Goal: Task Accomplishment & Management: Use online tool/utility

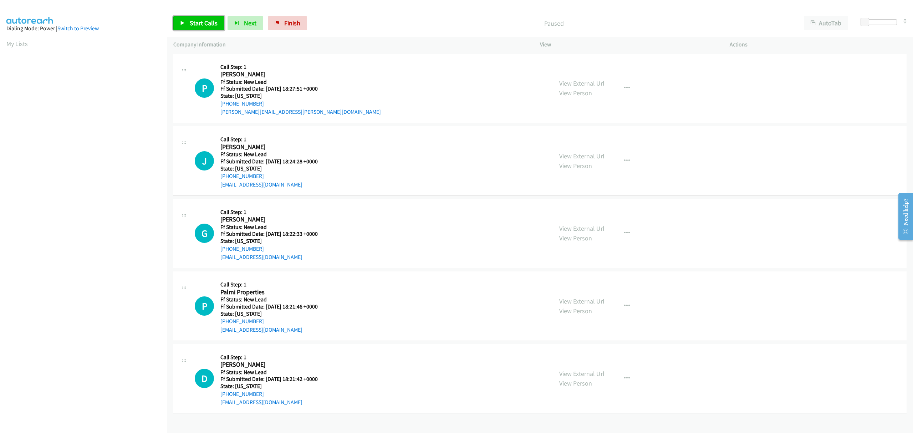
click at [204, 24] on span "Start Calls" at bounding box center [204, 23] width 28 height 8
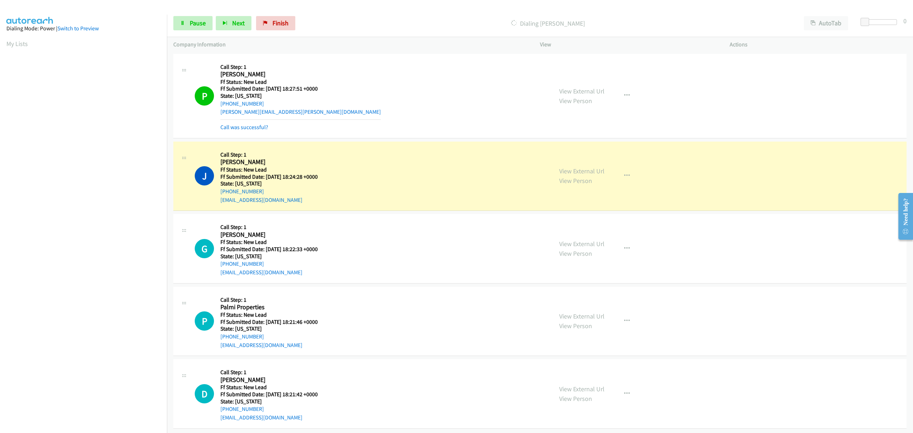
drag, startPoint x: 254, startPoint y: 127, endPoint x: 273, endPoint y: 135, distance: 20.0
click at [254, 127] on link "Call was successful?" at bounding box center [244, 127] width 48 height 7
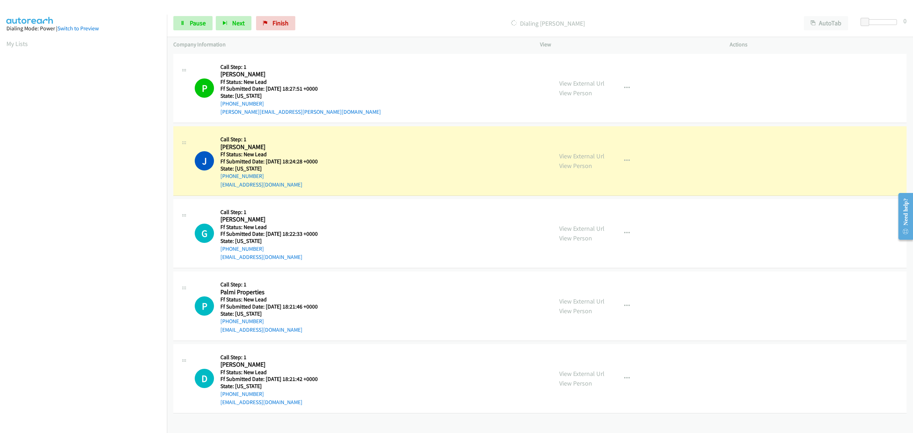
scroll to position [0, 1]
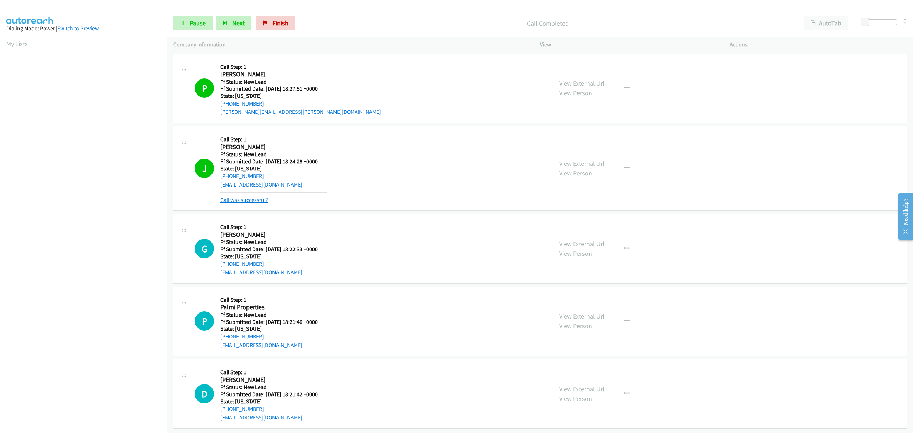
click at [254, 200] on link "Call was successful?" at bounding box center [244, 199] width 48 height 7
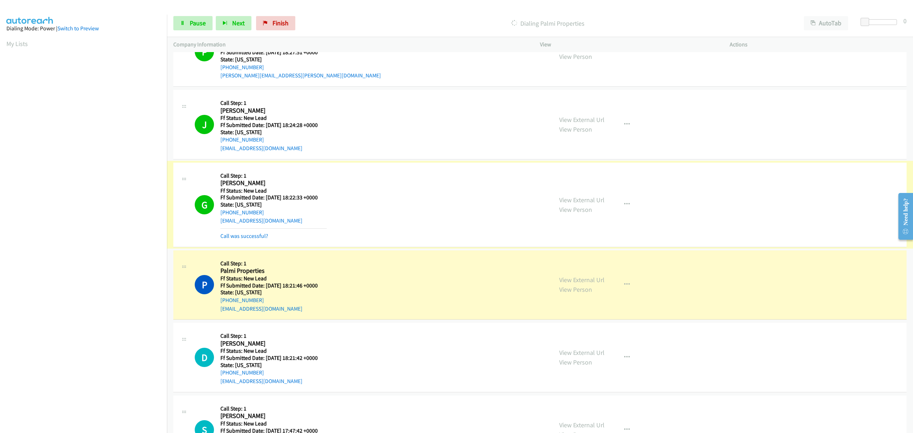
scroll to position [47, 0]
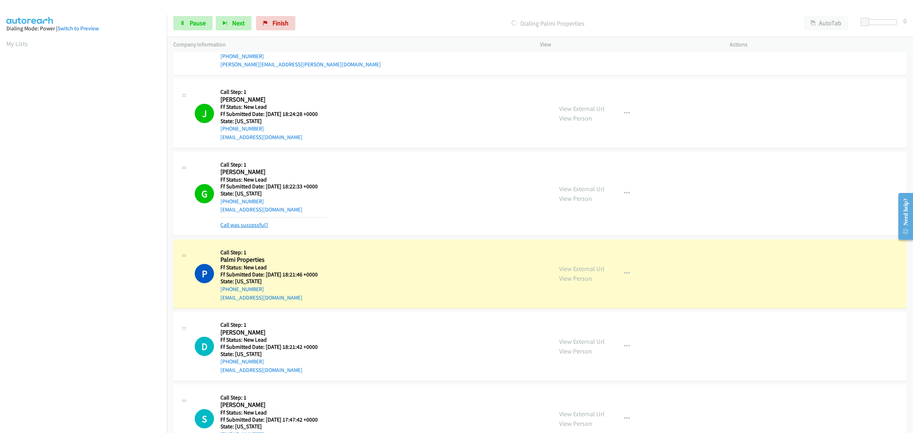
click at [258, 226] on link "Call was successful?" at bounding box center [244, 224] width 48 height 7
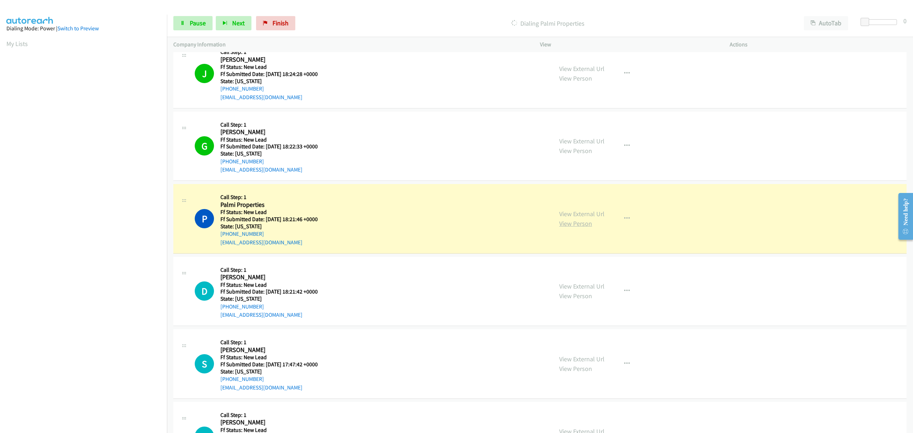
scroll to position [143, 0]
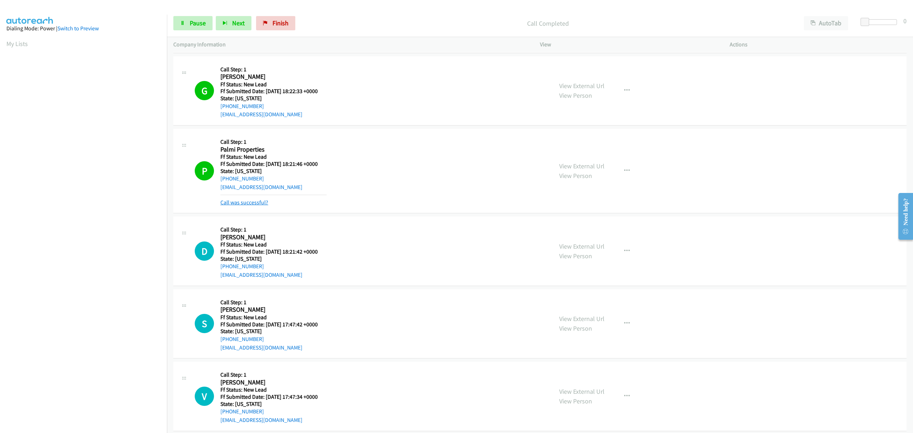
click at [227, 202] on link "Call was successful?" at bounding box center [244, 202] width 48 height 7
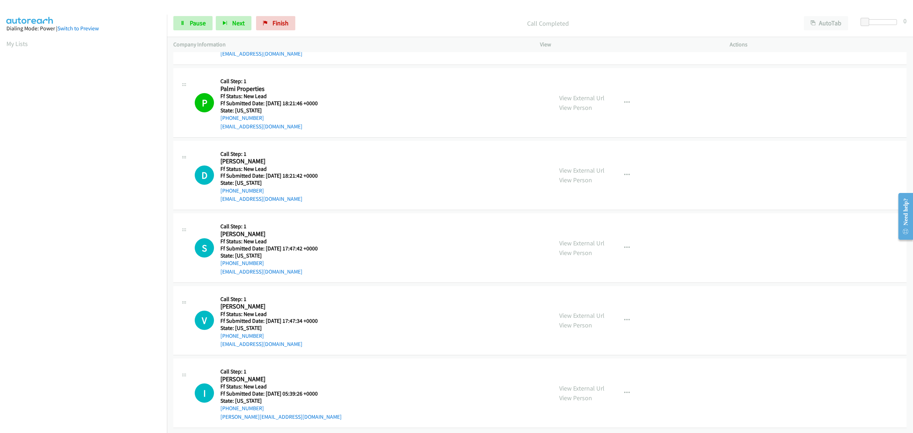
scroll to position [211, 0]
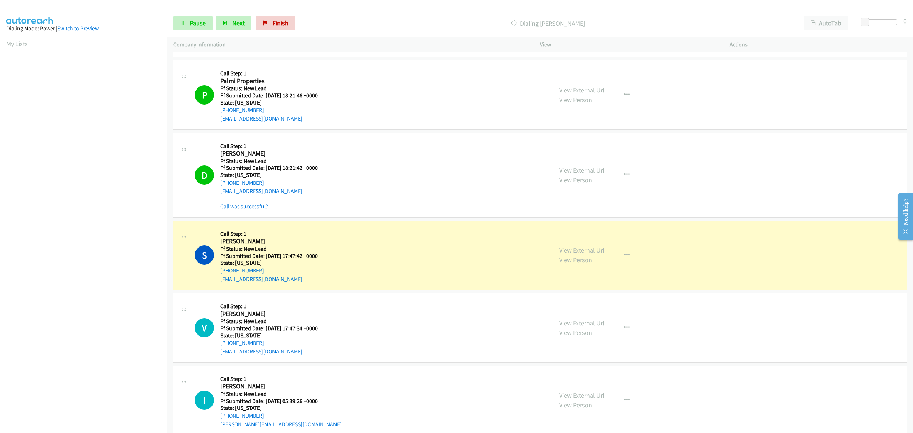
click at [248, 206] on link "Call was successful?" at bounding box center [244, 206] width 48 height 7
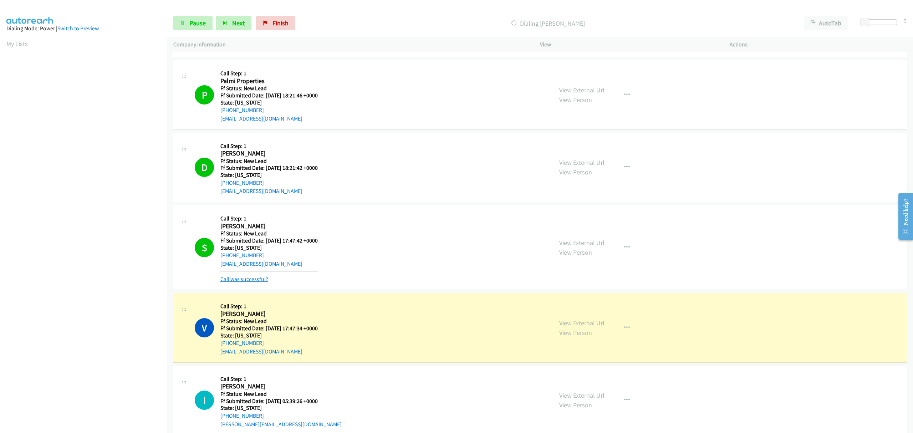
click at [246, 279] on link "Call was successful?" at bounding box center [244, 279] width 48 height 7
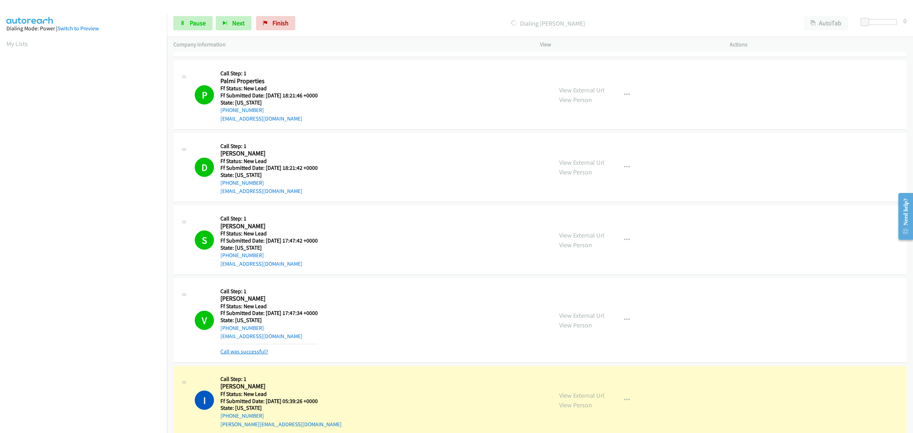
click at [260, 354] on link "Call was successful?" at bounding box center [244, 351] width 48 height 7
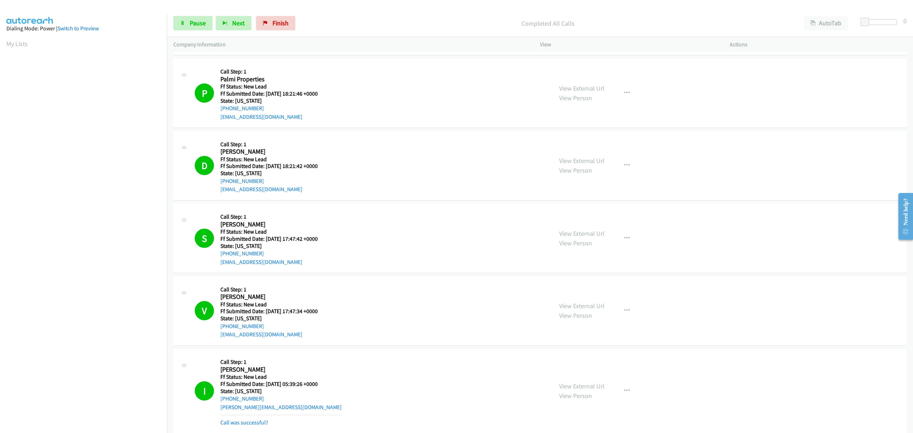
scroll to position [249, 0]
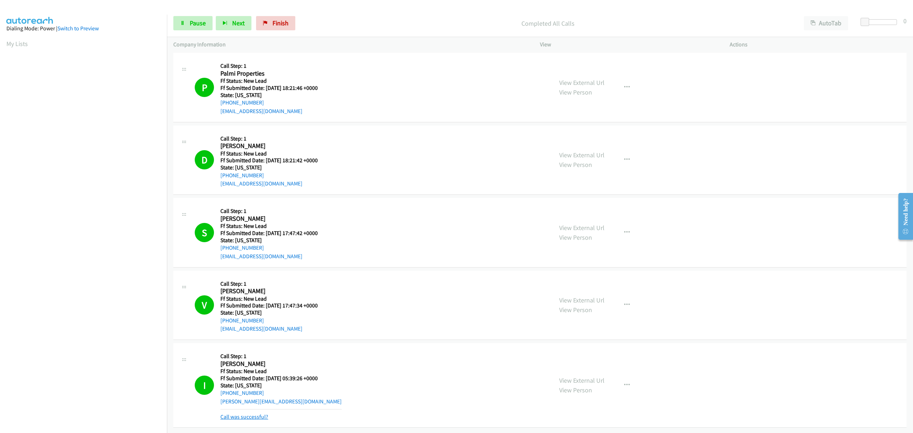
click at [255, 413] on link "Call was successful?" at bounding box center [244, 416] width 48 height 7
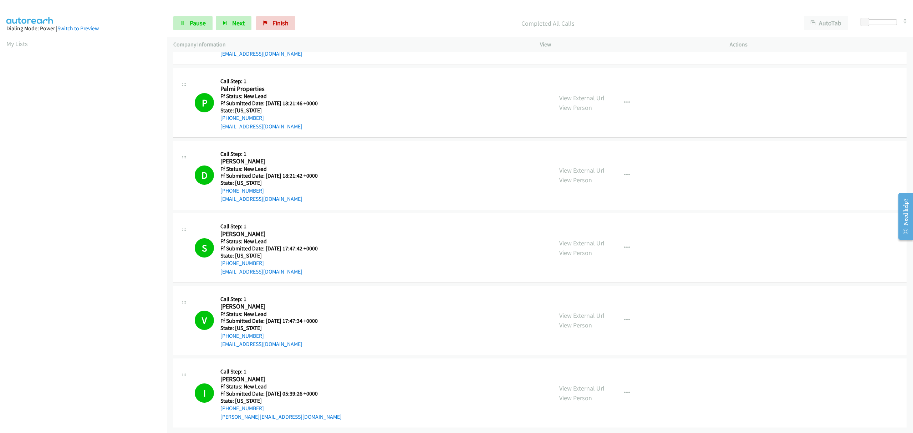
scroll to position [0, 0]
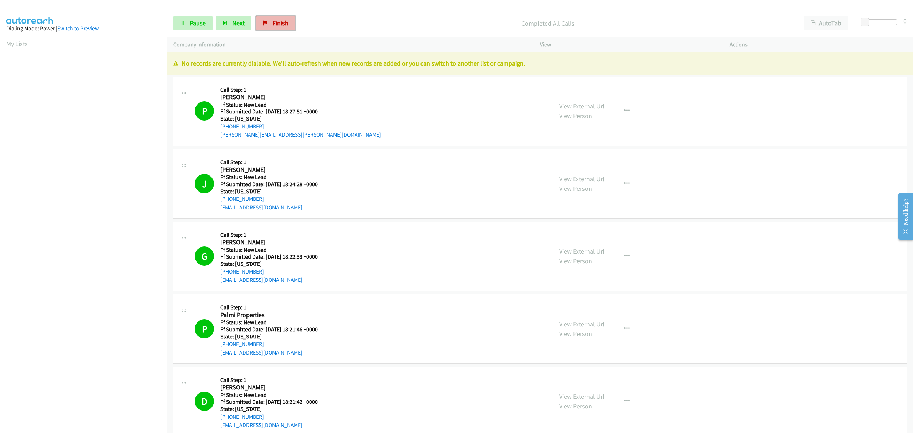
click at [272, 23] on span "Finish" at bounding box center [280, 23] width 16 height 8
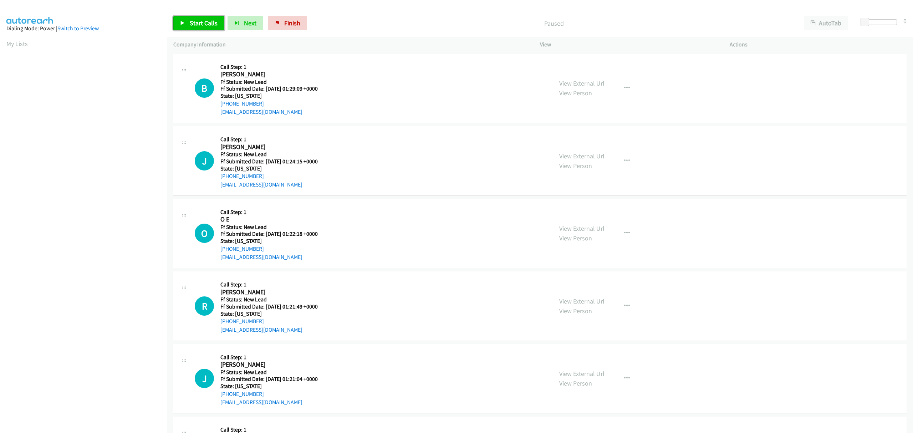
drag, startPoint x: 196, startPoint y: 22, endPoint x: 194, endPoint y: 26, distance: 4.2
click at [196, 22] on span "Start Calls" at bounding box center [204, 23] width 28 height 8
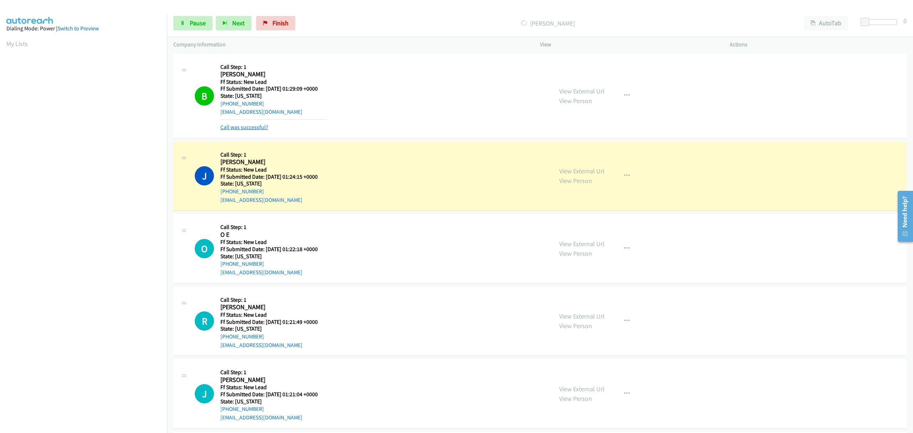
click at [234, 127] on link "Call was successful?" at bounding box center [244, 127] width 48 height 7
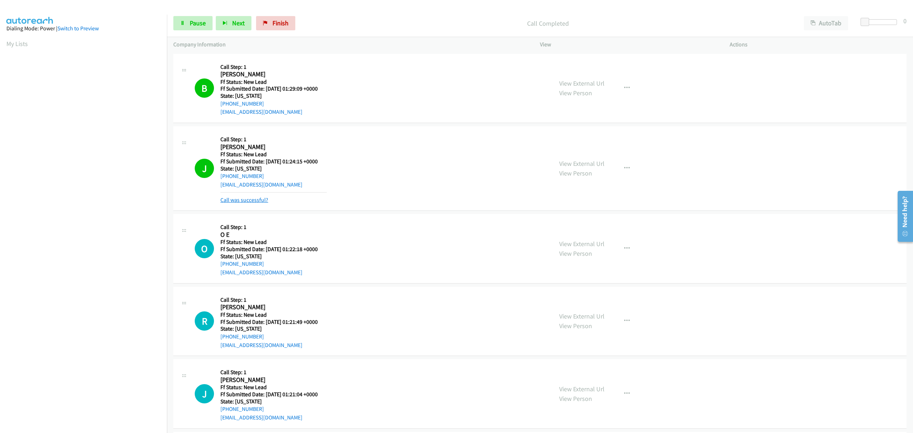
click at [256, 198] on link "Call was successful?" at bounding box center [244, 199] width 48 height 7
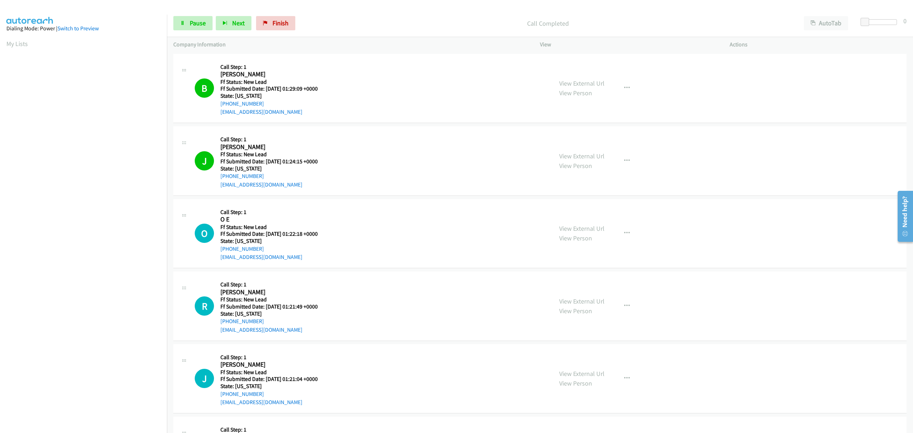
scroll to position [47, 0]
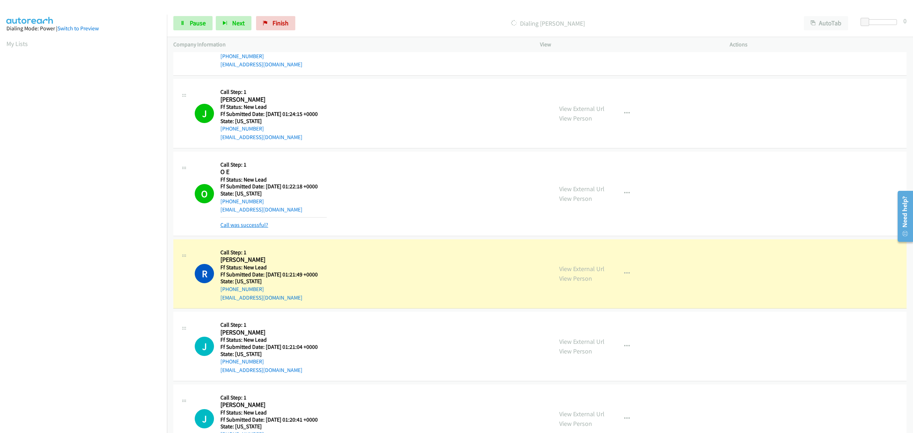
click at [242, 226] on link "Call was successful?" at bounding box center [244, 224] width 48 height 7
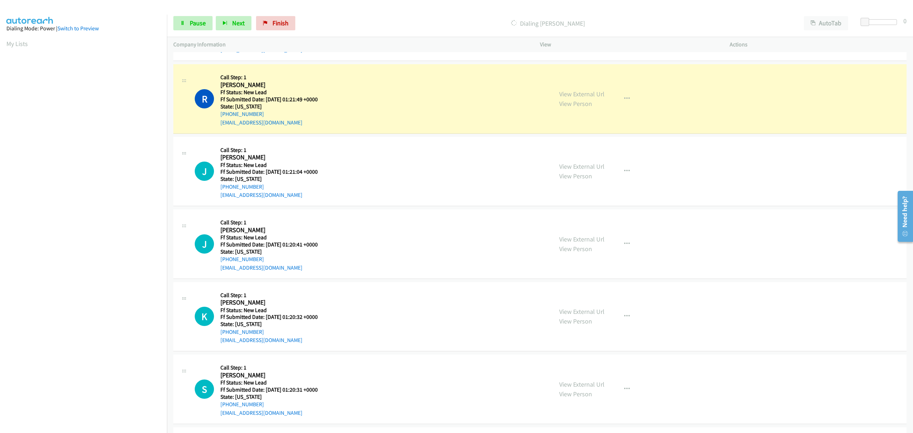
scroll to position [237, 0]
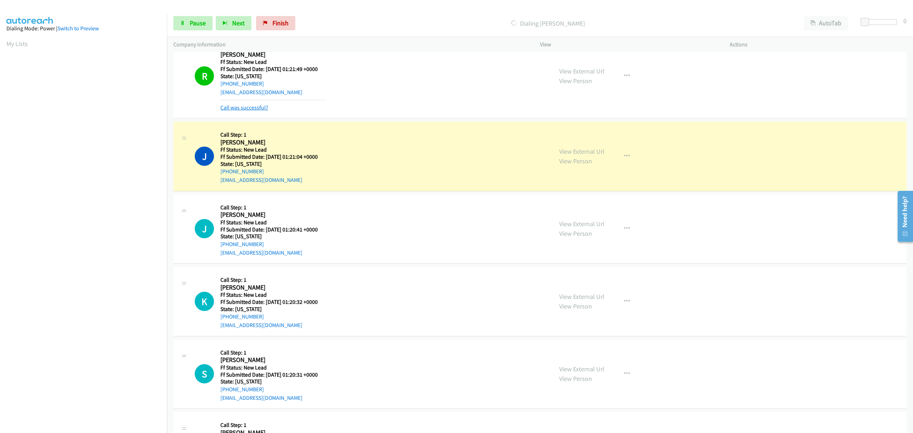
click at [250, 109] on link "Call was successful?" at bounding box center [244, 107] width 48 height 7
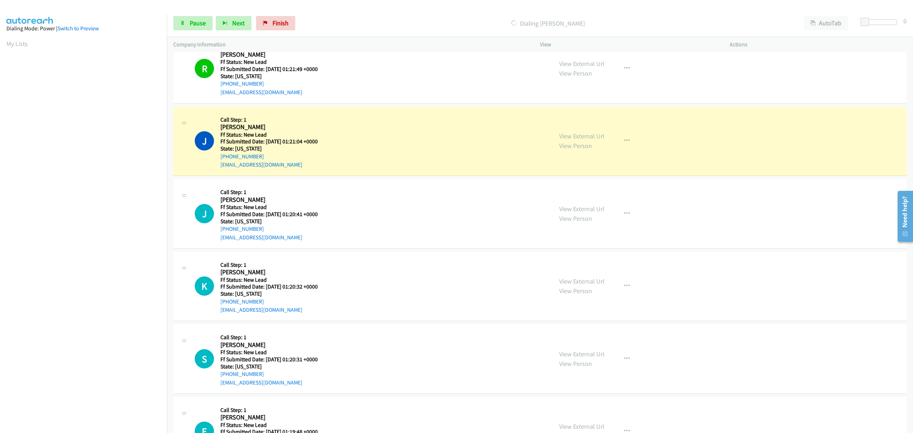
scroll to position [285, 0]
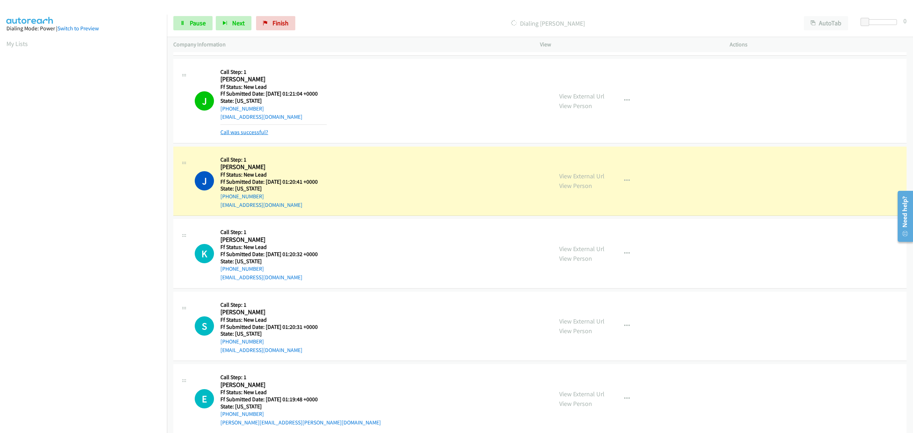
click at [251, 132] on link "Call was successful?" at bounding box center [244, 132] width 48 height 7
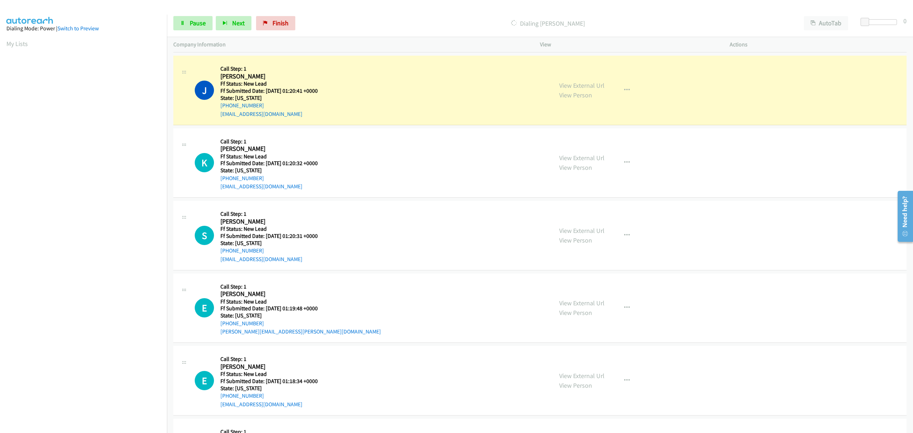
scroll to position [380, 0]
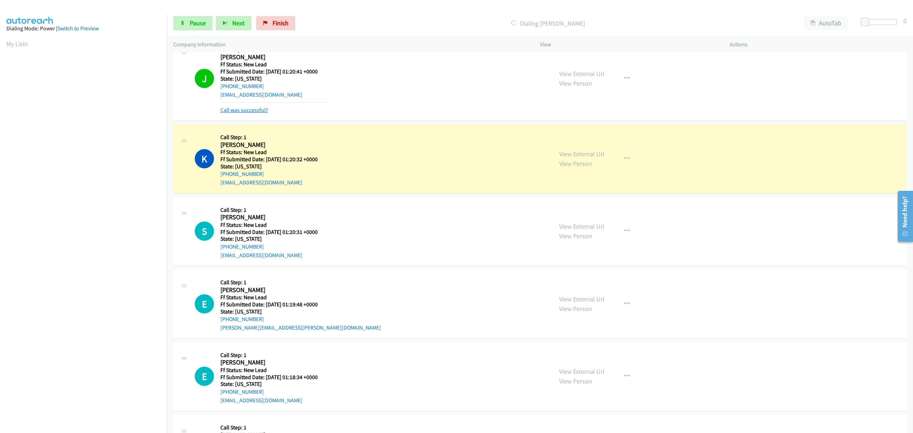
click at [253, 111] on link "Call was successful?" at bounding box center [244, 110] width 48 height 7
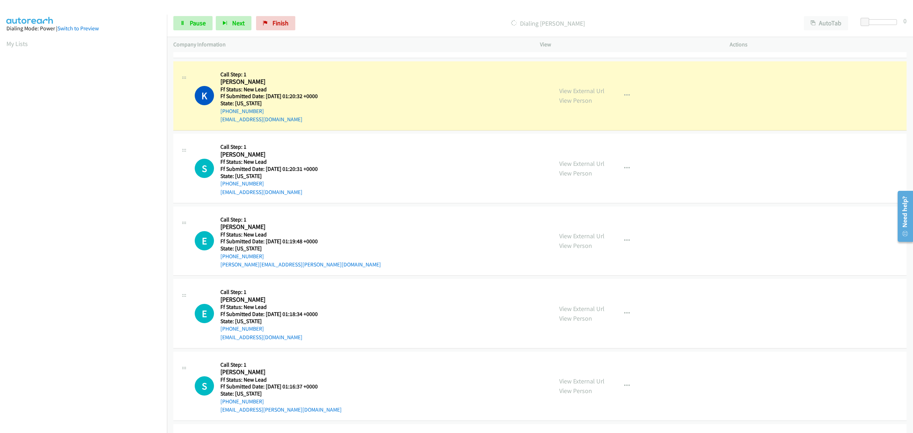
scroll to position [0, 1]
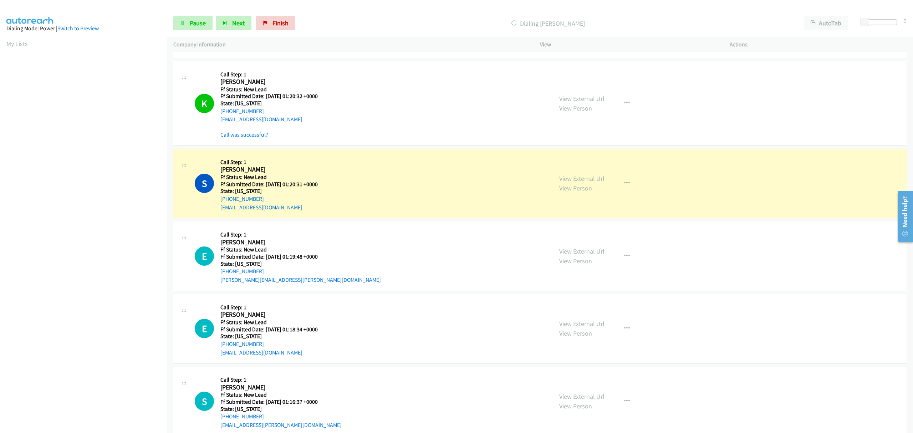
click at [235, 134] on link "Call was successful?" at bounding box center [244, 134] width 48 height 7
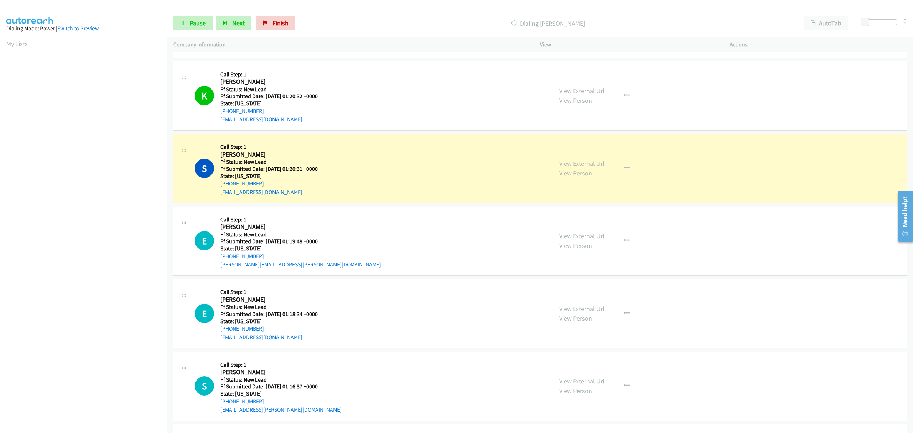
scroll to position [475, 0]
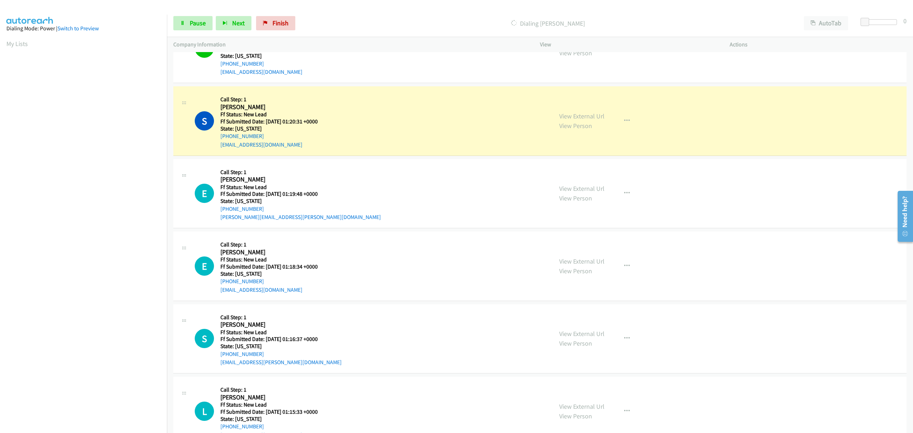
click at [173, 355] on td "S Callback Scheduled Call Step: 1 Sarisa Rawley America/Denver Ff Status: New L…" at bounding box center [540, 338] width 746 height 73
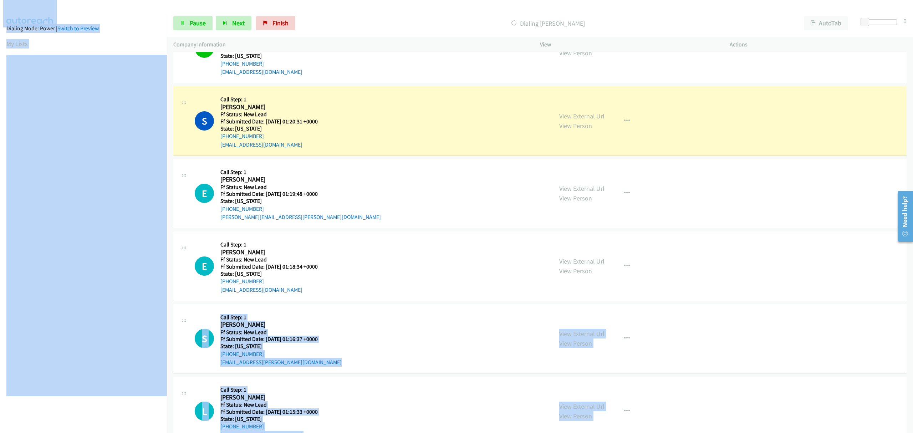
scroll to position [0, 7]
click at [135, 34] on main "Start Calls Pause Next Finish Dialing Sophia Brooks AutoTab AutoTab 0 Company I…" at bounding box center [456, 17] width 913 height 34
click at [114, 414] on nav "Dialing Mode: Power | Switch to Preview My Lists" at bounding box center [83, 231] width 167 height 433
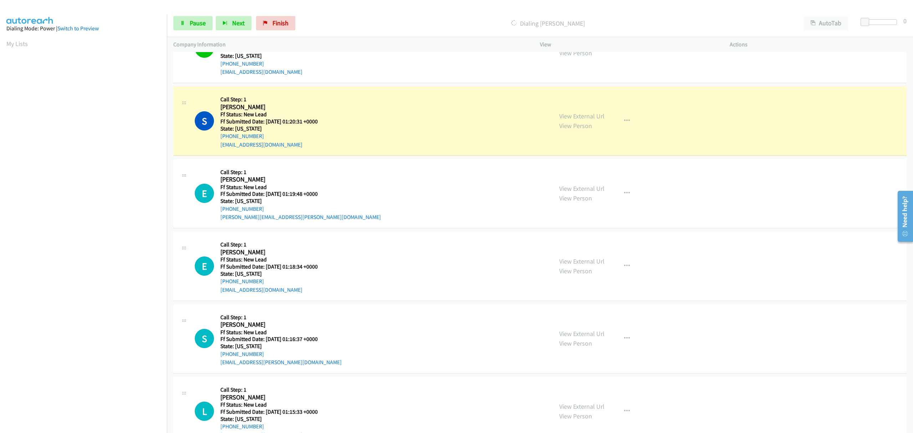
click at [434, 199] on div "E Callback Scheduled Call Step: 1 Erica Muna America/Los_Angeles Ff Status: New…" at bounding box center [370, 193] width 351 height 56
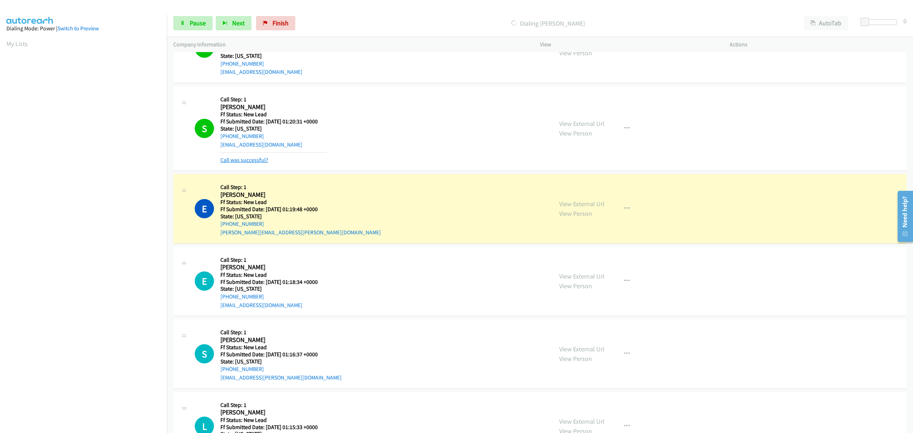
click at [257, 161] on link "Call was successful?" at bounding box center [244, 159] width 48 height 7
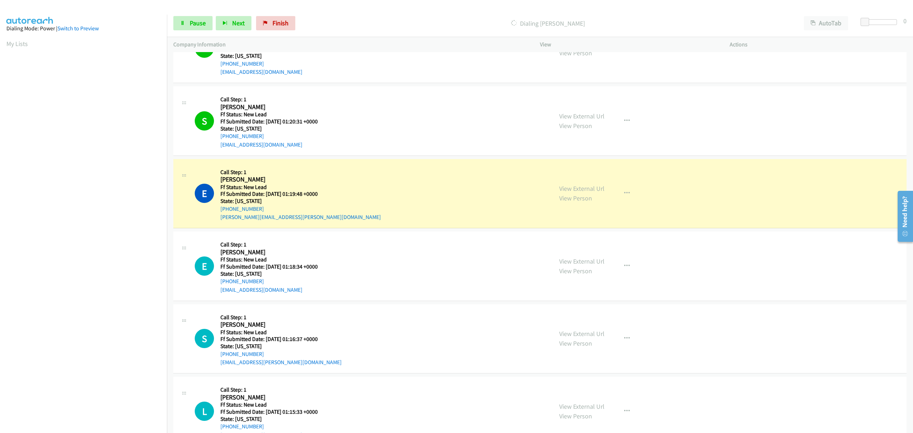
scroll to position [523, 0]
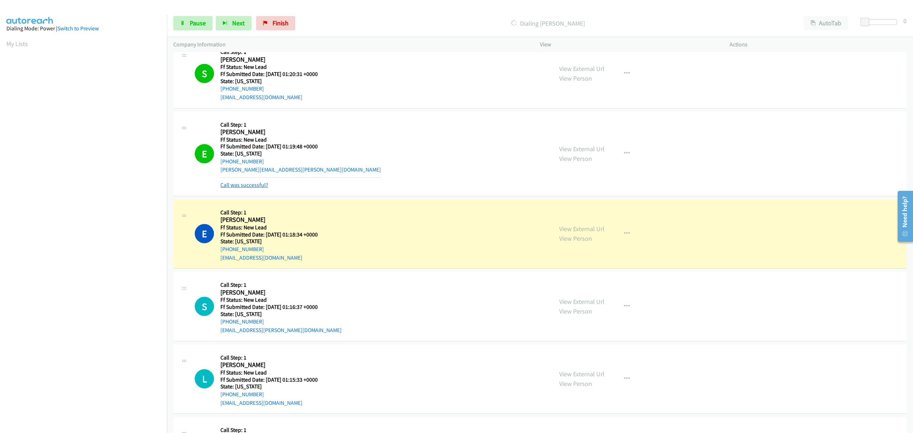
click at [248, 186] on link "Call was successful?" at bounding box center [244, 184] width 48 height 7
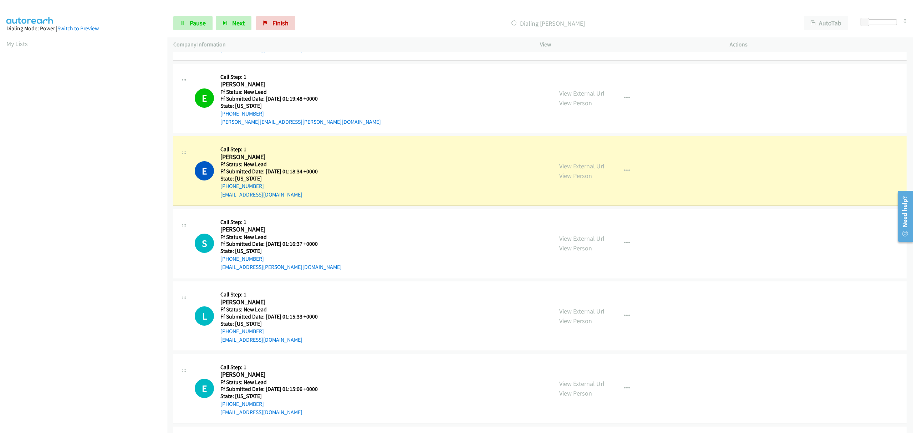
scroll to position [618, 0]
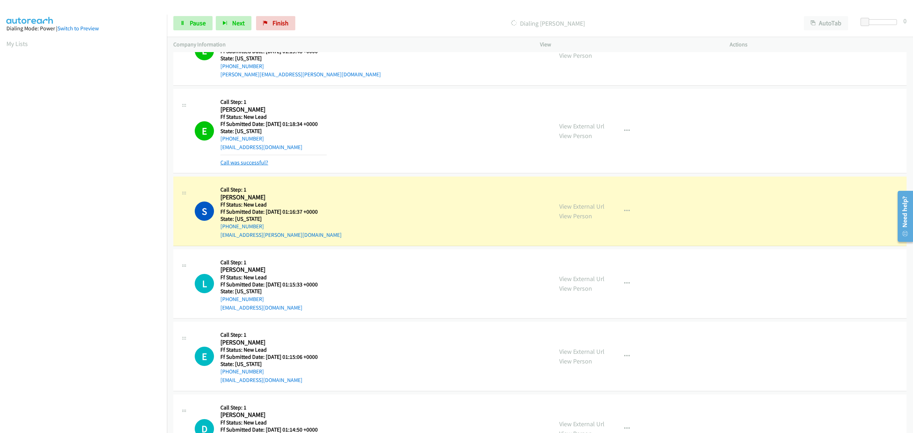
click at [247, 163] on link "Call was successful?" at bounding box center [244, 162] width 48 height 7
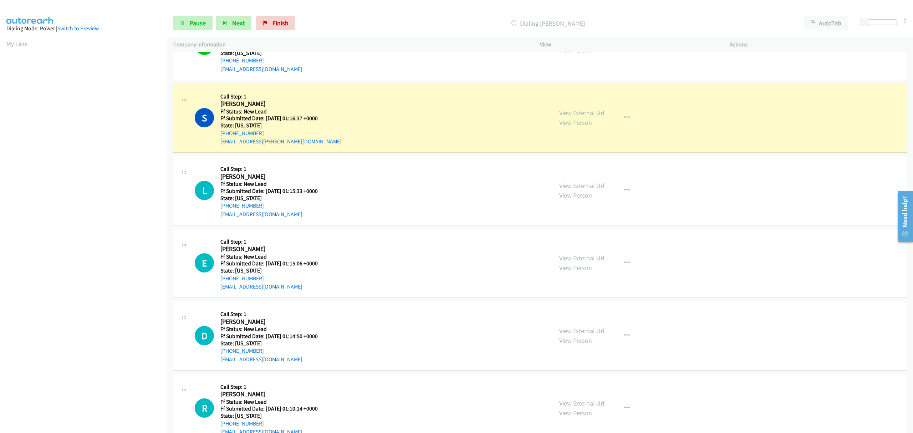
scroll to position [713, 0]
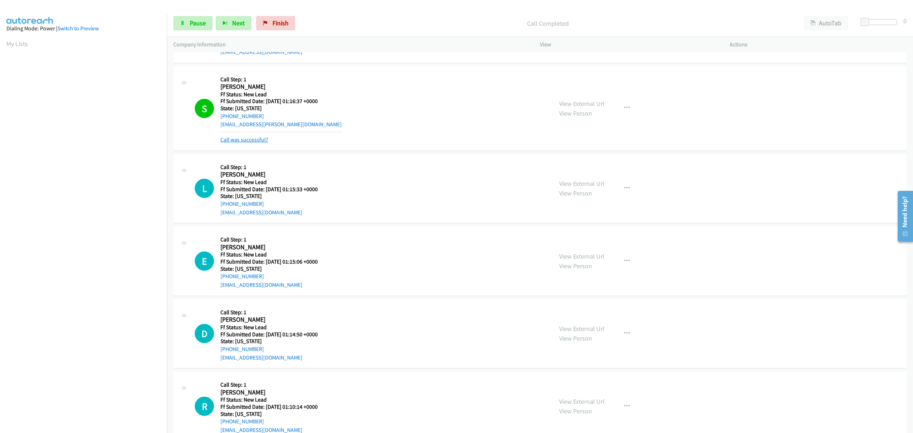
click at [253, 140] on link "Call was successful?" at bounding box center [244, 139] width 48 height 7
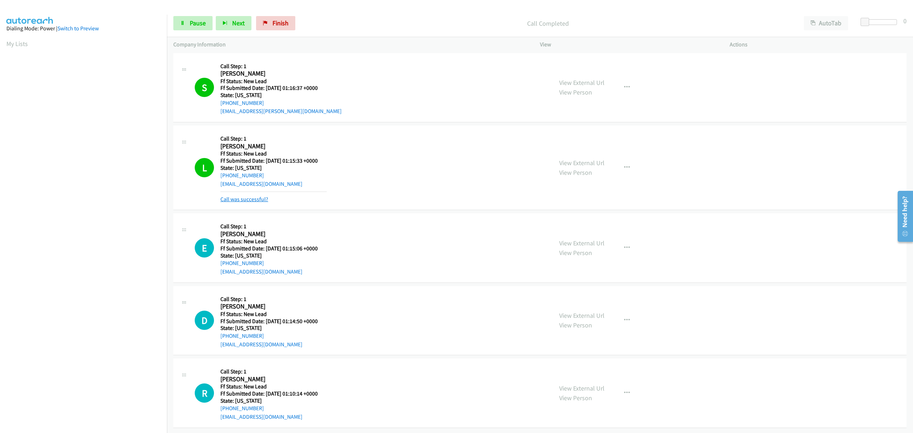
click at [255, 196] on link "Call was successful?" at bounding box center [244, 199] width 48 height 7
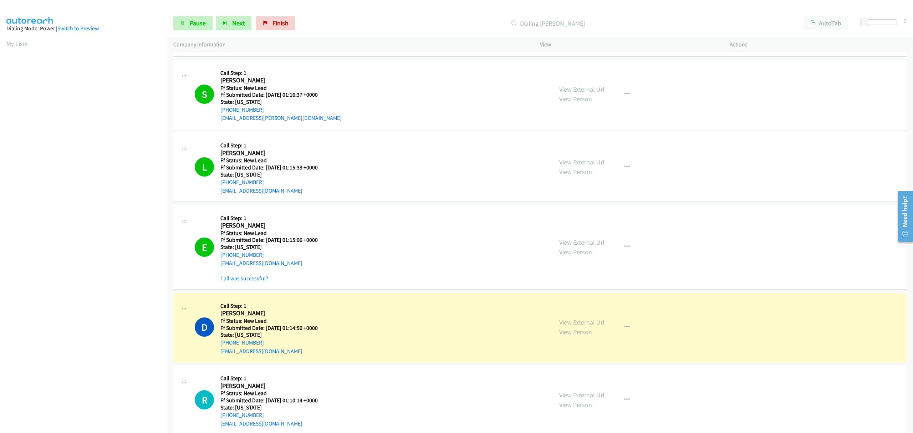
drag, startPoint x: 253, startPoint y: 279, endPoint x: 287, endPoint y: 267, distance: 35.7
click at [253, 279] on link "Call was successful?" at bounding box center [244, 278] width 48 height 7
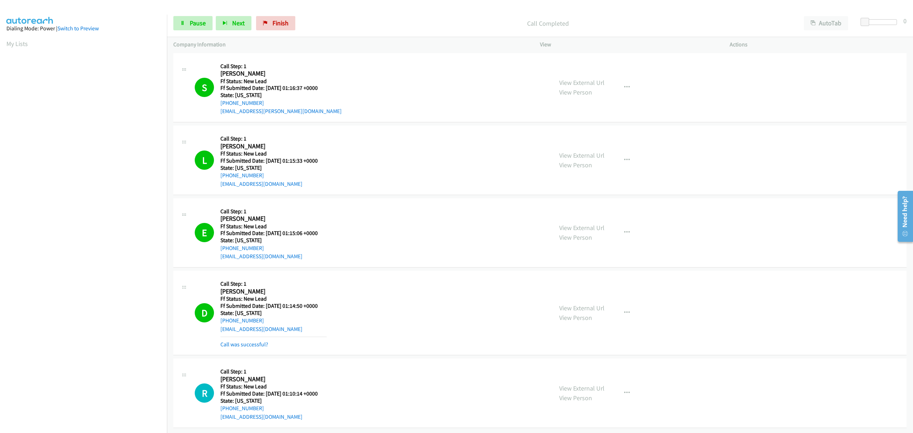
scroll to position [735, 0]
click at [260, 341] on link "Call was successful?" at bounding box center [244, 344] width 48 height 7
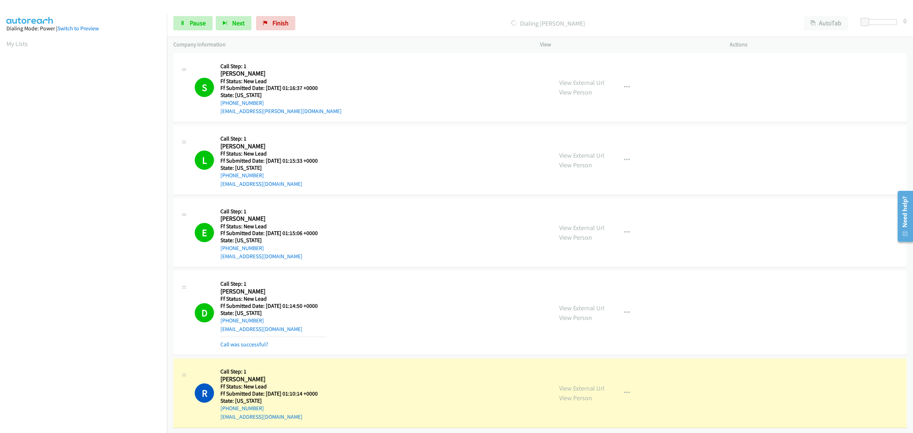
scroll to position [719, 0]
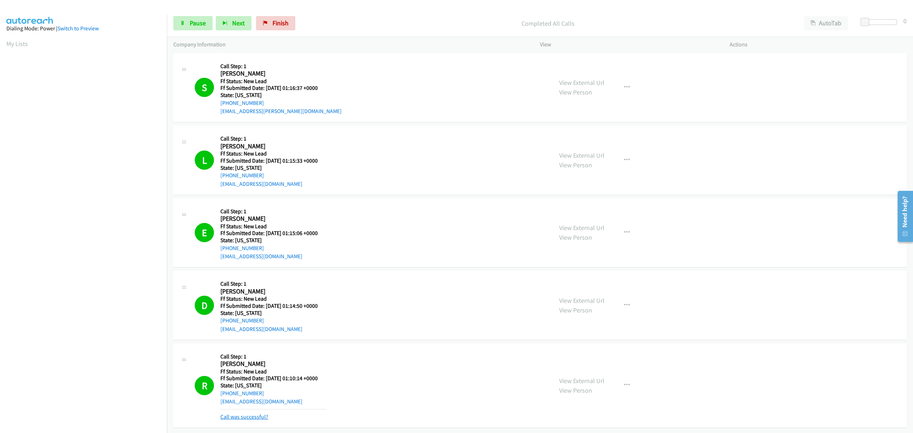
click at [260, 413] on link "Call was successful?" at bounding box center [244, 416] width 48 height 7
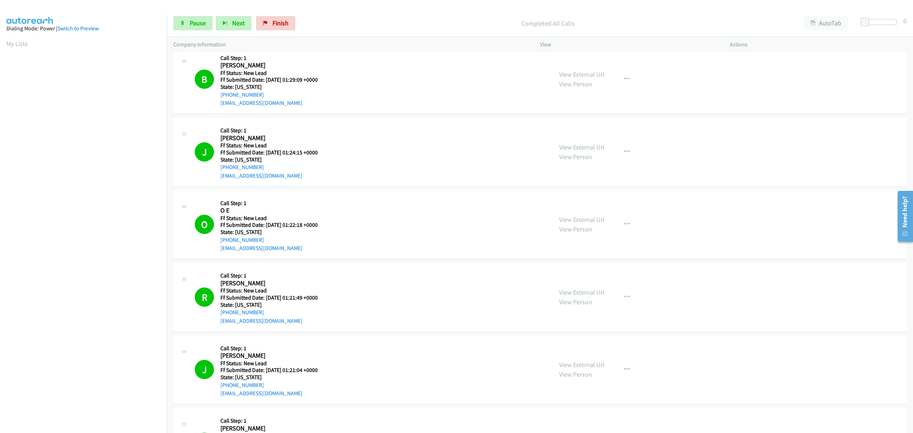
scroll to position [0, 0]
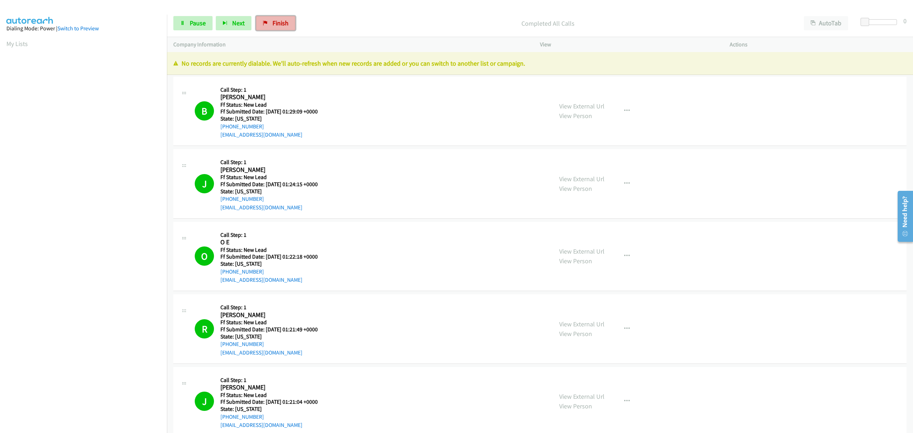
drag, startPoint x: 270, startPoint y: 28, endPoint x: 366, endPoint y: 5, distance: 99.3
click at [270, 27] on link "Finish" at bounding box center [275, 23] width 39 height 14
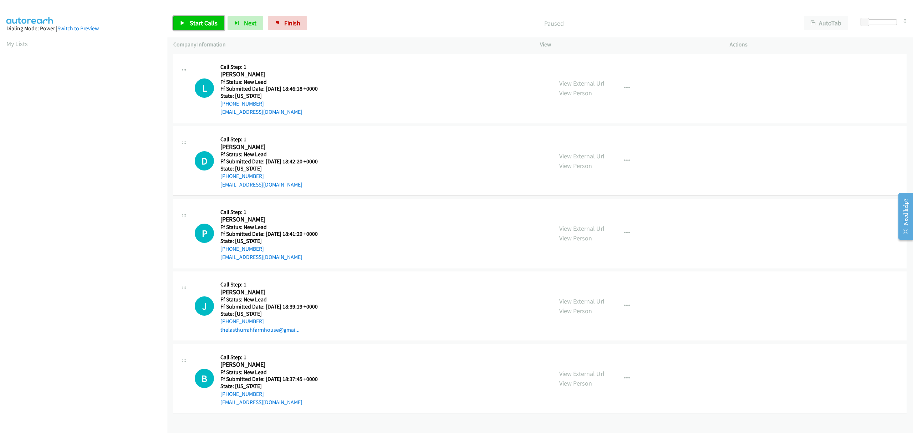
click at [198, 23] on span "Start Calls" at bounding box center [204, 23] width 28 height 8
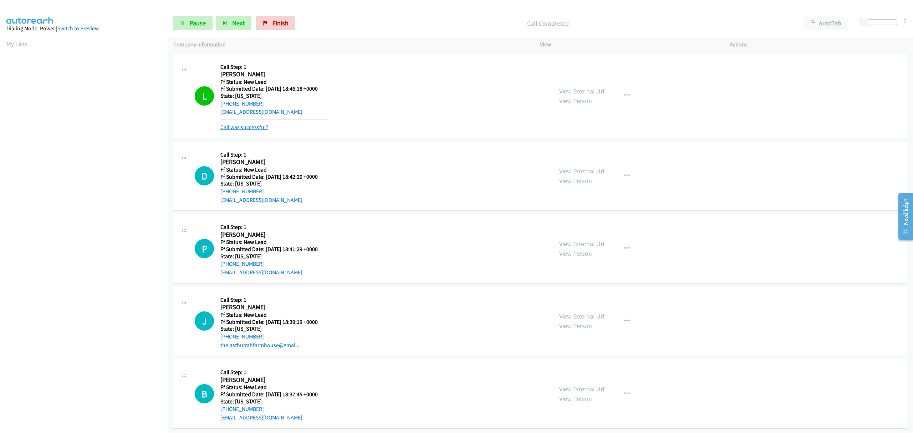
click at [254, 126] on link "Call was successful?" at bounding box center [244, 127] width 48 height 7
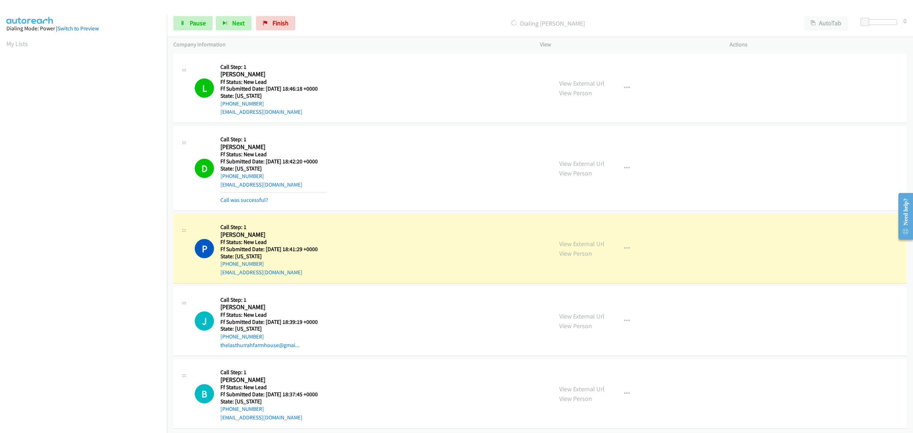
drag, startPoint x: 265, startPoint y: 196, endPoint x: 571, endPoint y: 144, distance: 309.9
click at [265, 196] on link "Call was successful?" at bounding box center [244, 199] width 48 height 7
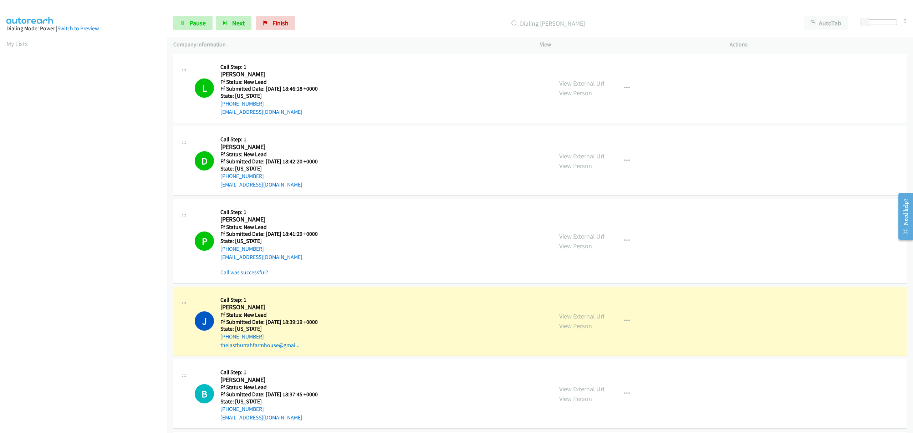
scroll to position [47, 0]
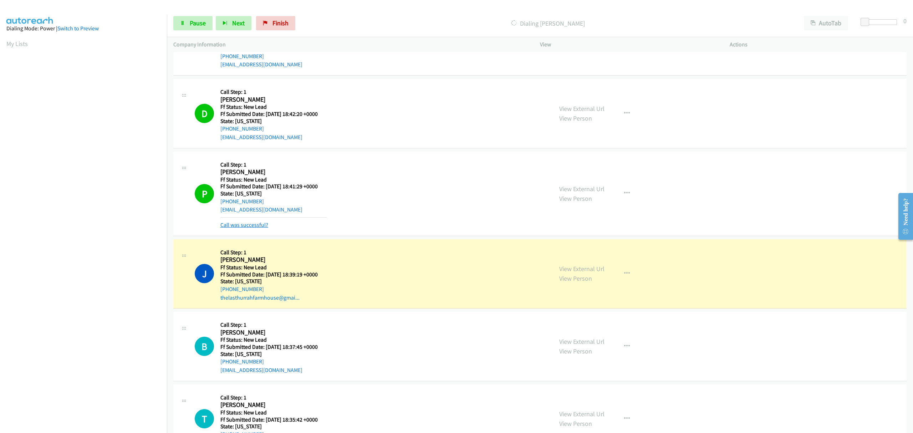
click at [248, 227] on link "Call was successful?" at bounding box center [244, 224] width 48 height 7
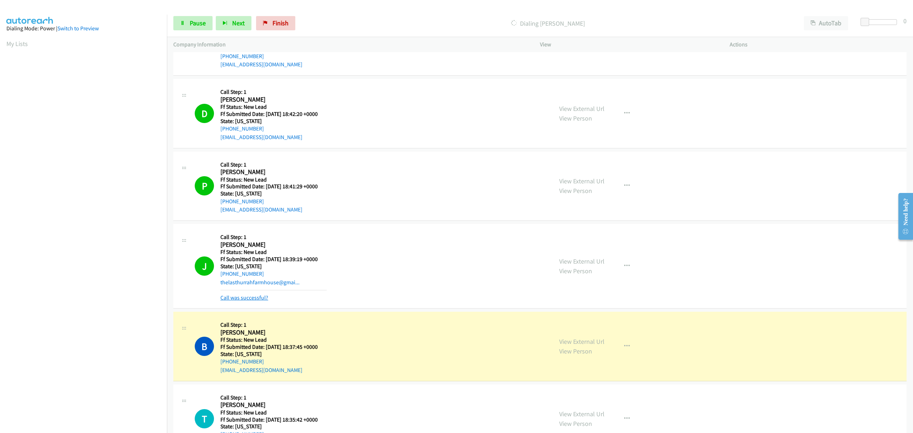
click at [258, 296] on link "Call was successful?" at bounding box center [244, 297] width 48 height 7
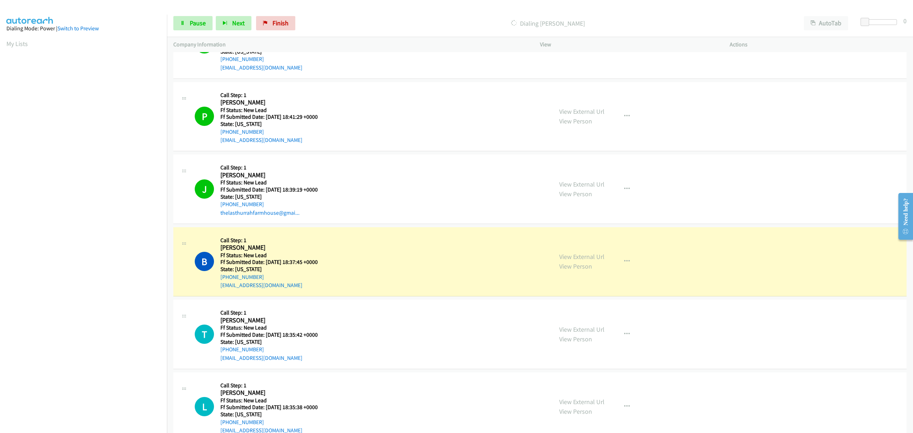
scroll to position [190, 0]
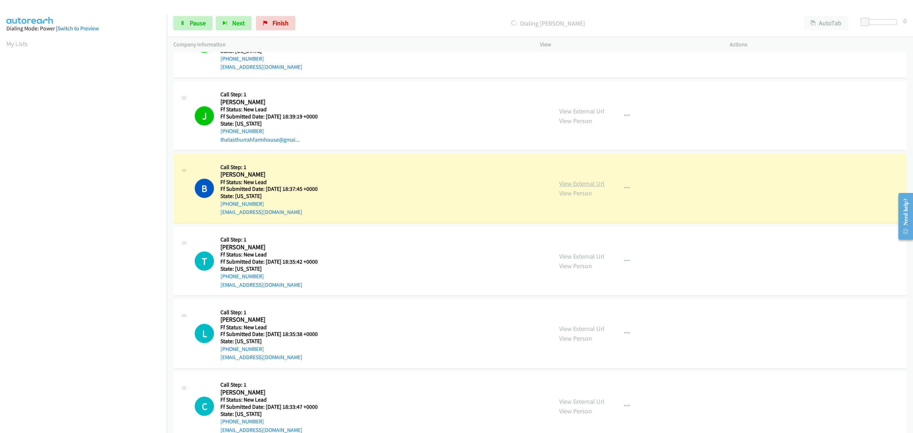
click at [590, 180] on link "View External Url" at bounding box center [581, 183] width 45 height 8
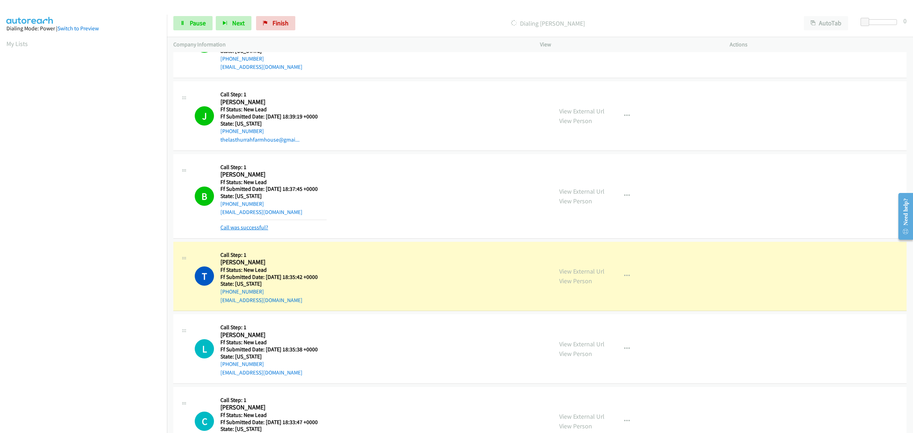
click at [260, 227] on link "Call was successful?" at bounding box center [244, 227] width 48 height 7
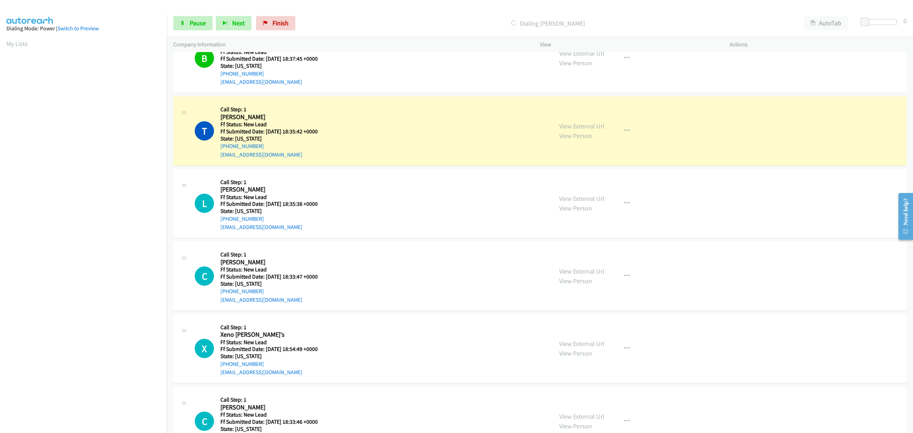
scroll to position [356, 0]
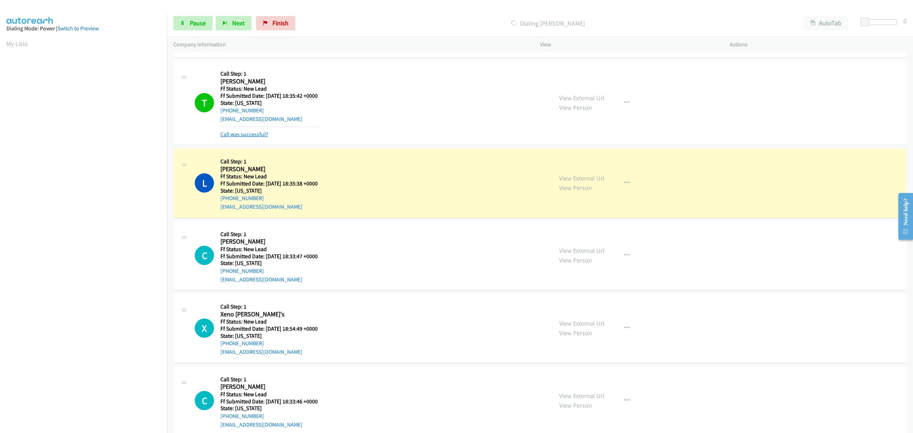
click at [246, 134] on link "Call was successful?" at bounding box center [244, 134] width 48 height 7
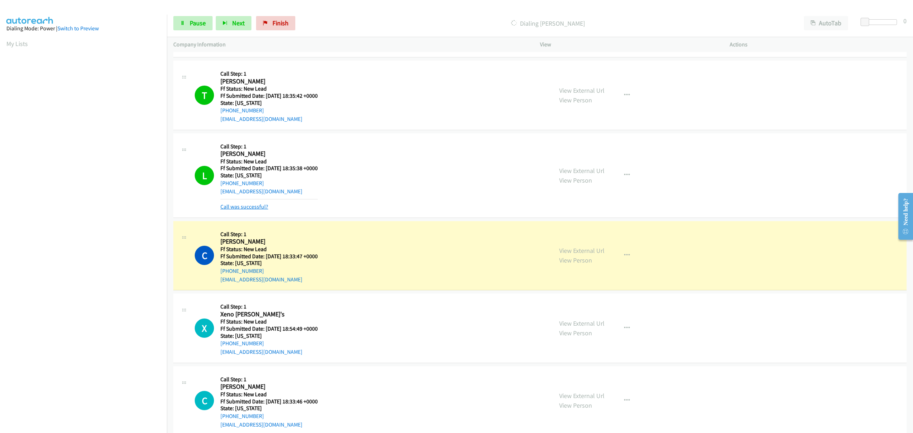
click at [255, 206] on link "Call was successful?" at bounding box center [244, 206] width 48 height 7
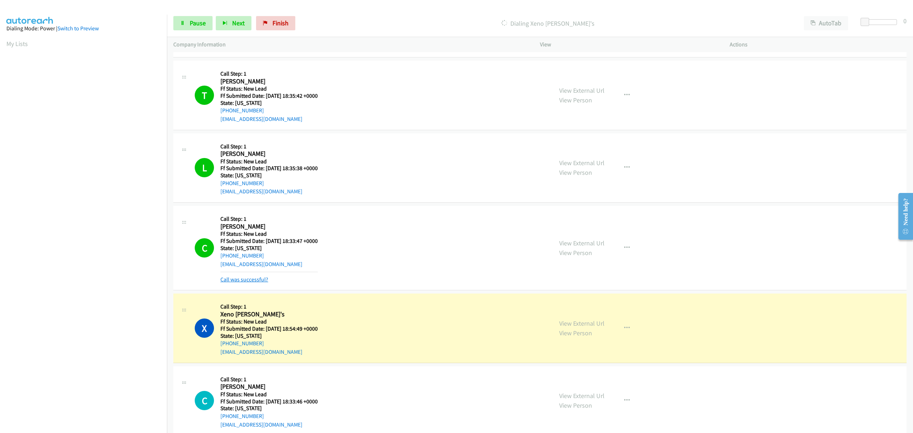
click at [255, 279] on link "Call was successful?" at bounding box center [244, 279] width 48 height 7
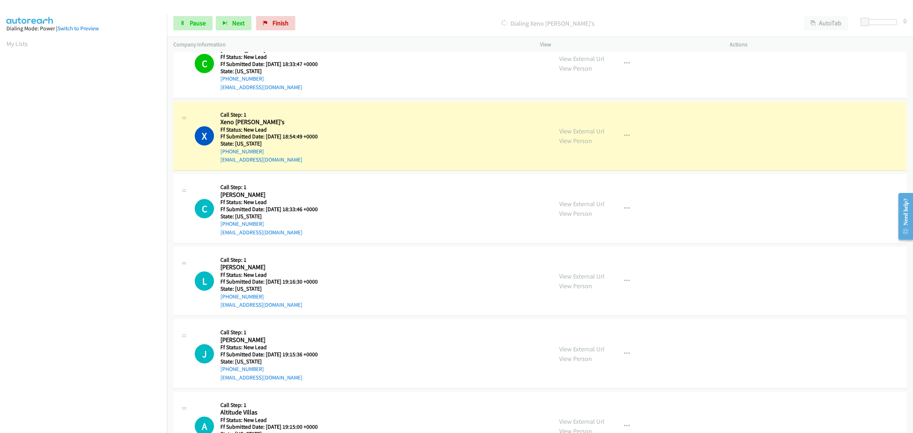
scroll to position [546, 0]
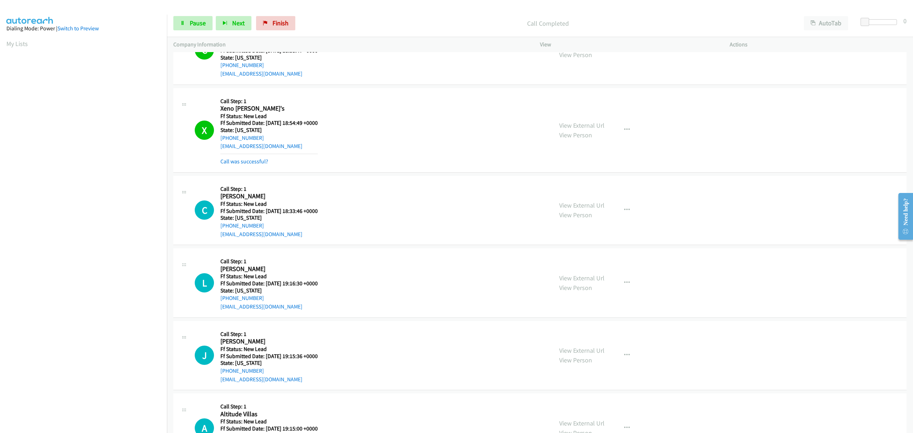
drag, startPoint x: 258, startPoint y: 161, endPoint x: 253, endPoint y: 185, distance: 24.8
click at [258, 161] on link "Call was successful?" at bounding box center [244, 161] width 48 height 7
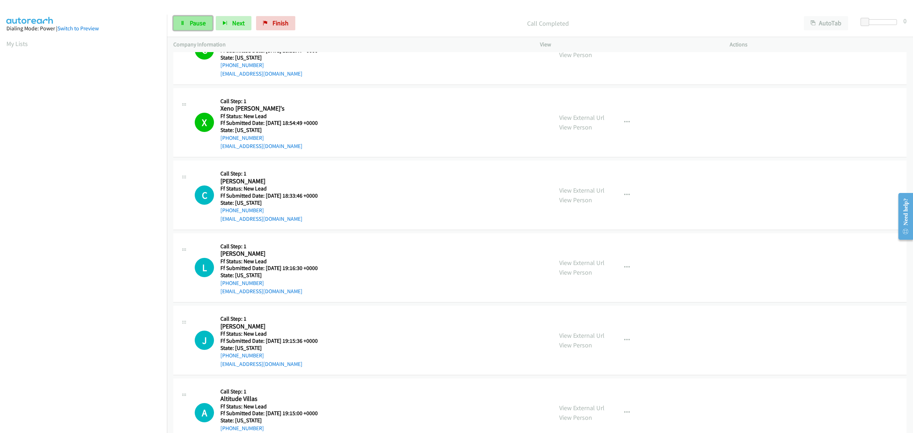
click at [193, 25] on span "Pause" at bounding box center [198, 23] width 16 height 8
click at [288, 22] on span "Finish" at bounding box center [292, 23] width 16 height 8
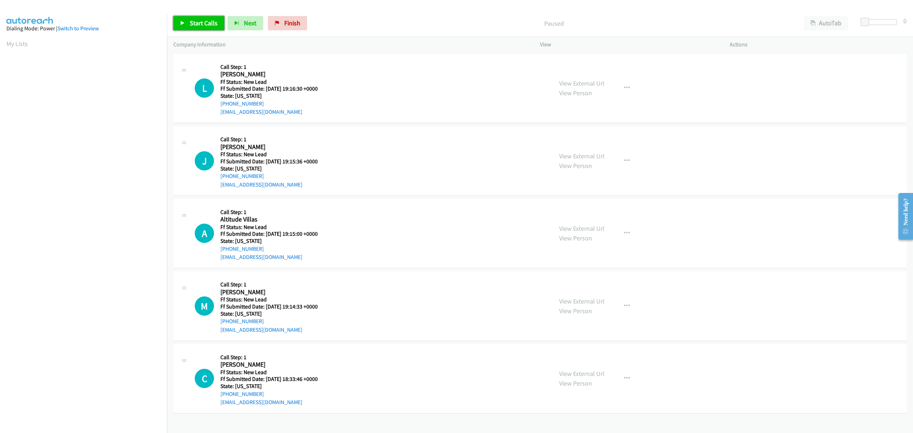
click at [202, 22] on span "Start Calls" at bounding box center [204, 23] width 28 height 8
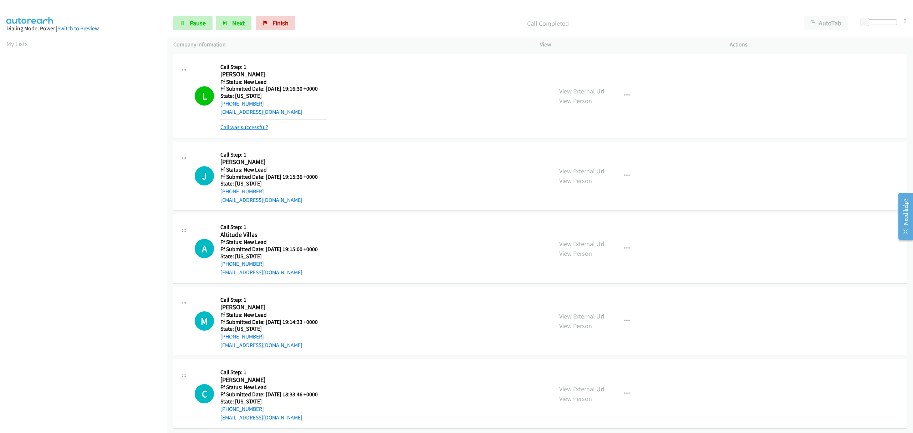
click at [259, 125] on link "Call was successful?" at bounding box center [244, 127] width 48 height 7
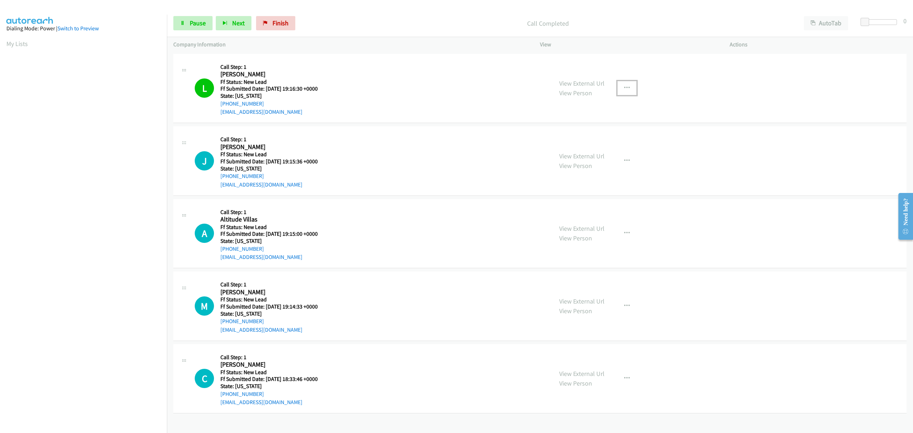
click at [624, 89] on icon "button" at bounding box center [627, 88] width 6 height 6
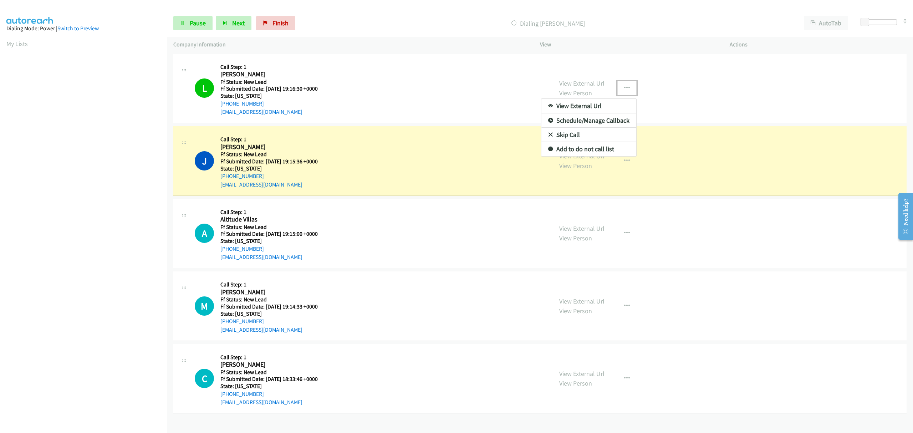
click at [577, 147] on link "Add to do not call list" at bounding box center [588, 149] width 95 height 14
click at [580, 82] on link "View External Url" at bounding box center [581, 83] width 45 height 8
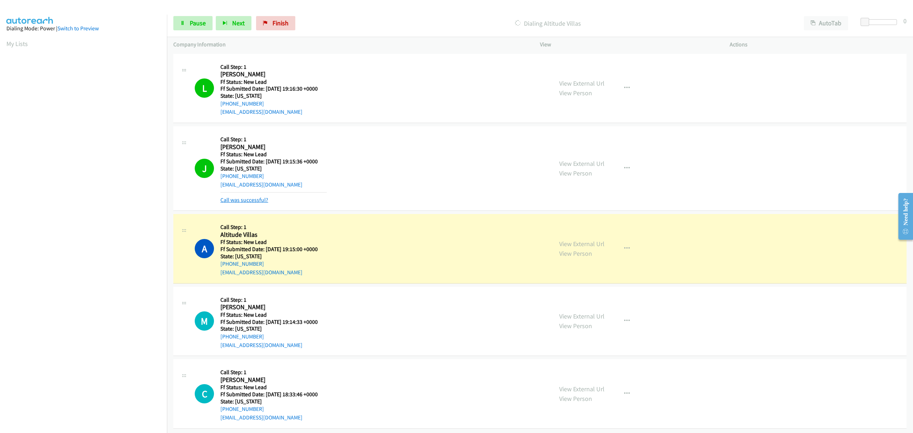
click at [243, 200] on link "Call was successful?" at bounding box center [244, 199] width 48 height 7
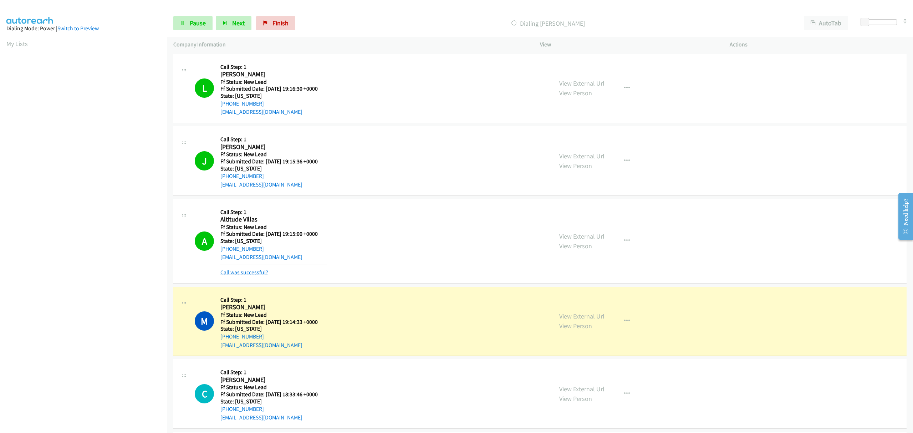
click at [261, 273] on link "Call was successful?" at bounding box center [244, 272] width 48 height 7
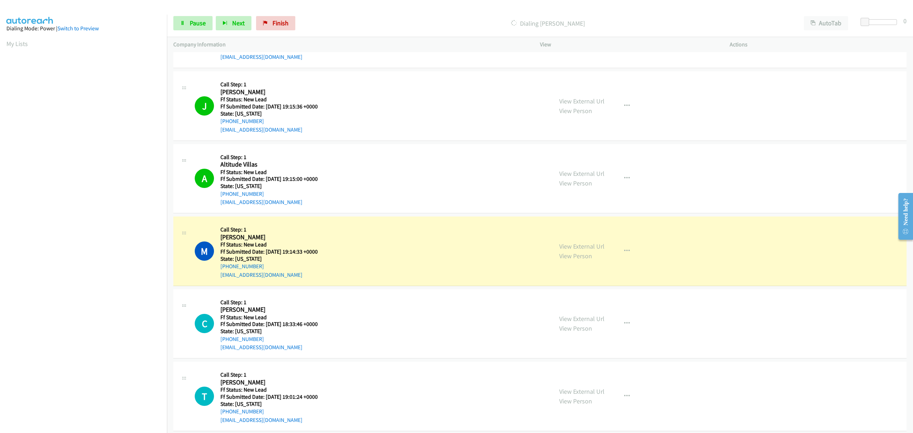
scroll to position [143, 0]
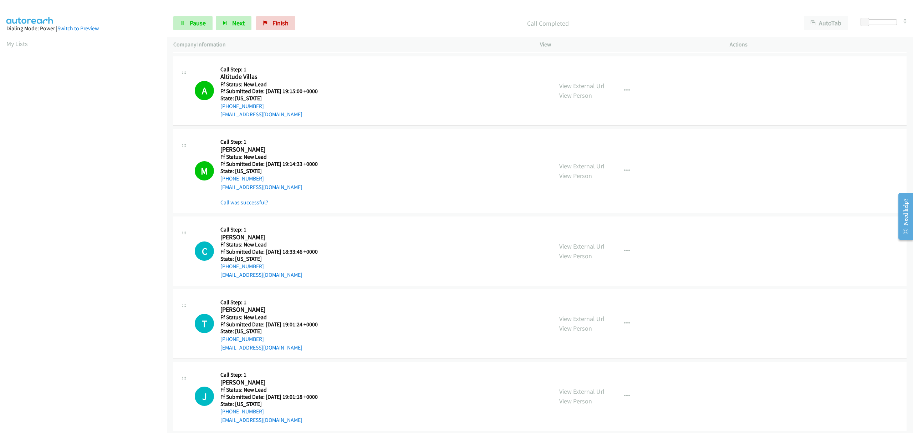
click at [247, 201] on link "Call was successful?" at bounding box center [244, 202] width 48 height 7
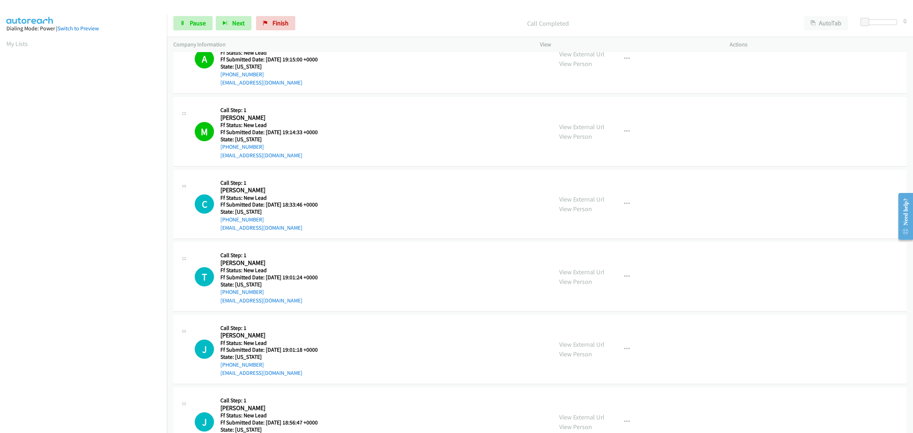
scroll to position [211, 0]
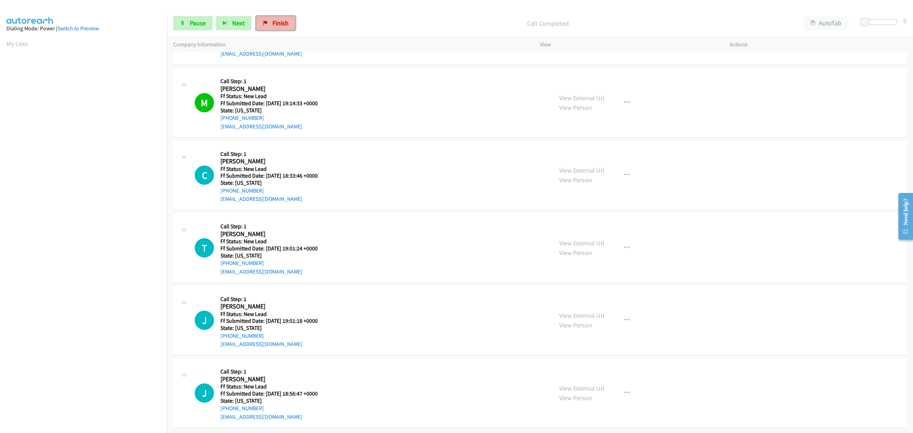
click at [278, 25] on span "Finish" at bounding box center [280, 23] width 16 height 8
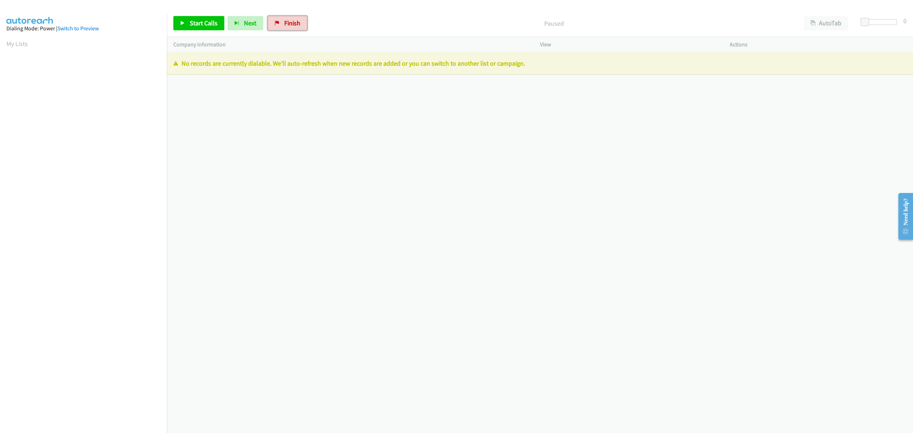
drag, startPoint x: 293, startPoint y: 24, endPoint x: 491, endPoint y: 30, distance: 198.3
click at [293, 24] on span "Finish" at bounding box center [292, 23] width 16 height 8
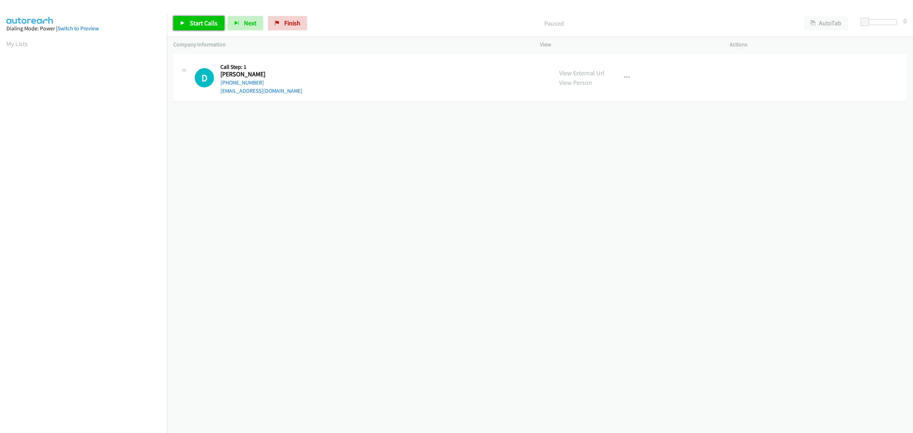
click at [200, 22] on span "Start Calls" at bounding box center [204, 23] width 28 height 8
click at [183, 26] on link "Pause" at bounding box center [192, 23] width 39 height 14
click at [186, 24] on link "Start Calls" at bounding box center [198, 23] width 51 height 14
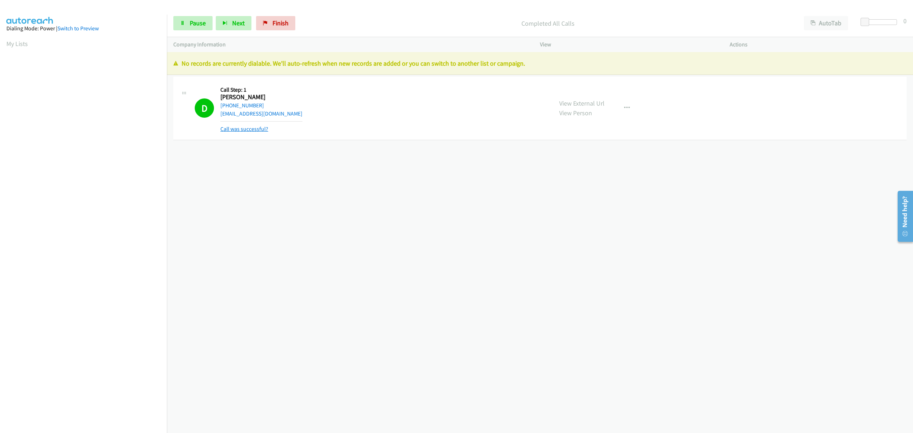
click at [241, 129] on link "Call was successful?" at bounding box center [244, 128] width 48 height 7
click at [268, 23] on link "Finish" at bounding box center [275, 23] width 39 height 14
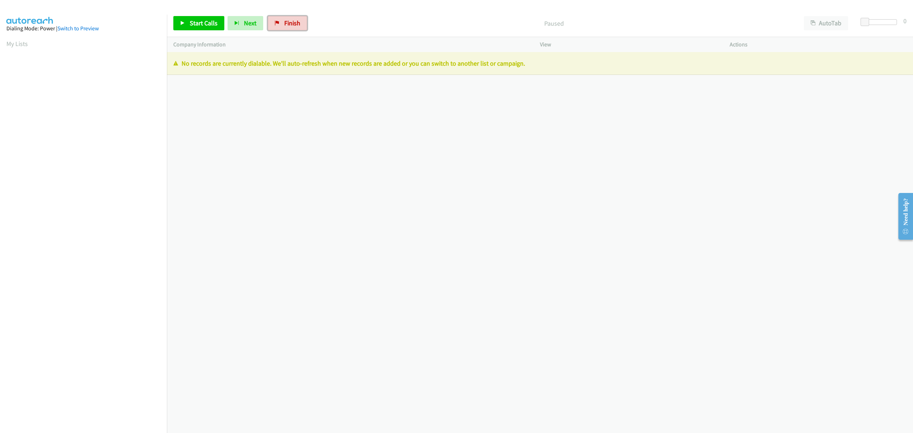
drag, startPoint x: 294, startPoint y: 23, endPoint x: 488, endPoint y: 32, distance: 194.5
click at [294, 23] on span "Finish" at bounding box center [292, 23] width 16 height 8
click at [274, 23] on icon at bounding box center [276, 23] width 5 height 5
drag, startPoint x: 288, startPoint y: 21, endPoint x: 495, endPoint y: 32, distance: 207.1
click at [288, 21] on span "Finish" at bounding box center [292, 23] width 16 height 8
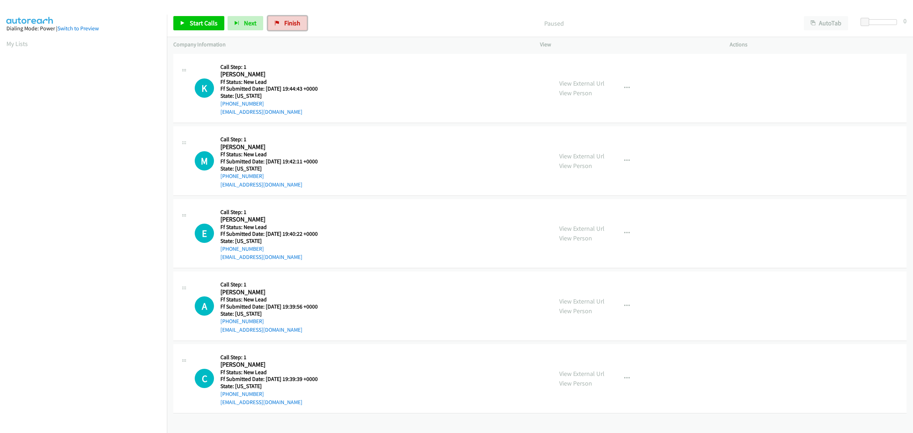
click at [291, 19] on span "Finish" at bounding box center [292, 23] width 16 height 8
click at [194, 23] on span "Start Calls" at bounding box center [204, 23] width 28 height 8
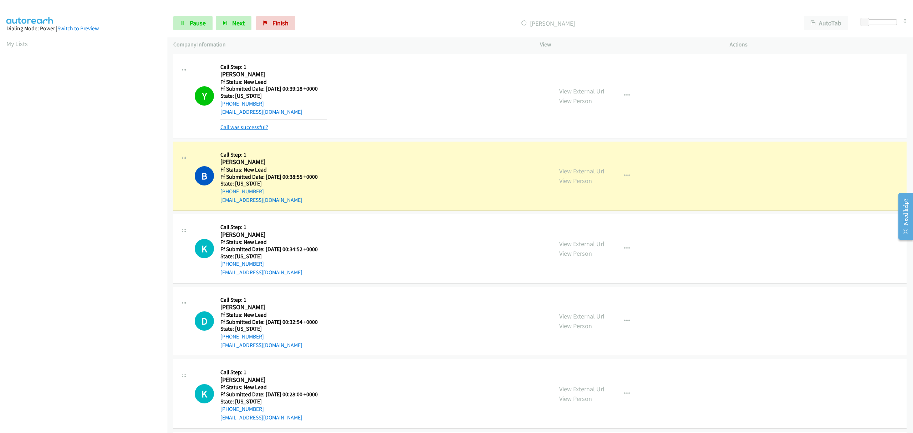
click at [263, 127] on link "Call was successful?" at bounding box center [244, 127] width 48 height 7
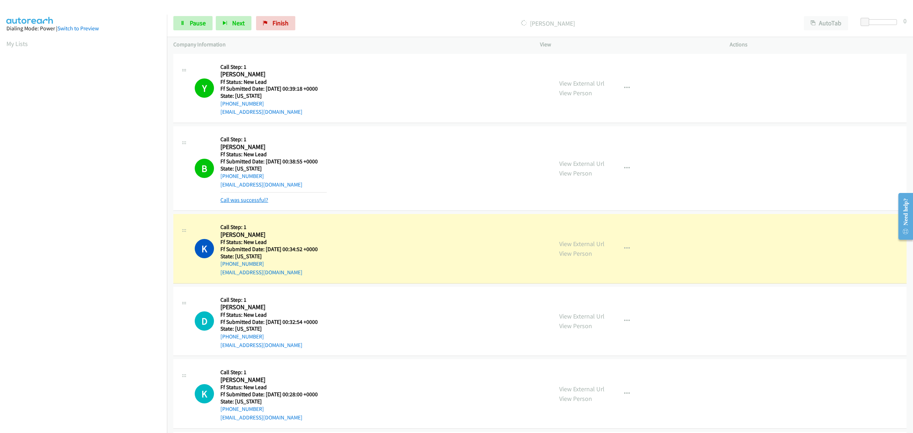
click at [267, 200] on link "Call was successful?" at bounding box center [244, 199] width 48 height 7
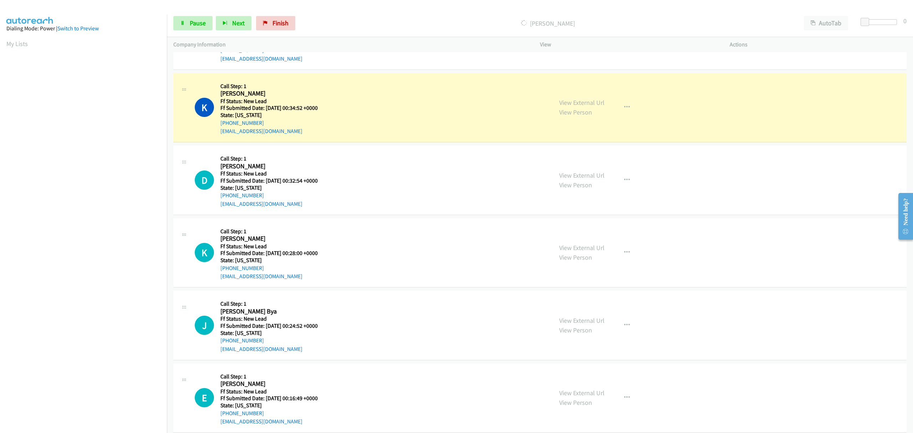
scroll to position [143, 0]
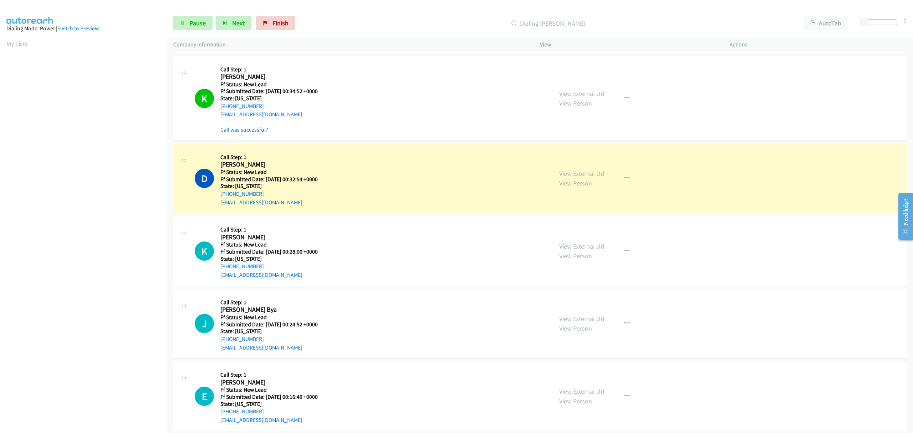
click at [256, 131] on link "Call was successful?" at bounding box center [244, 129] width 48 height 7
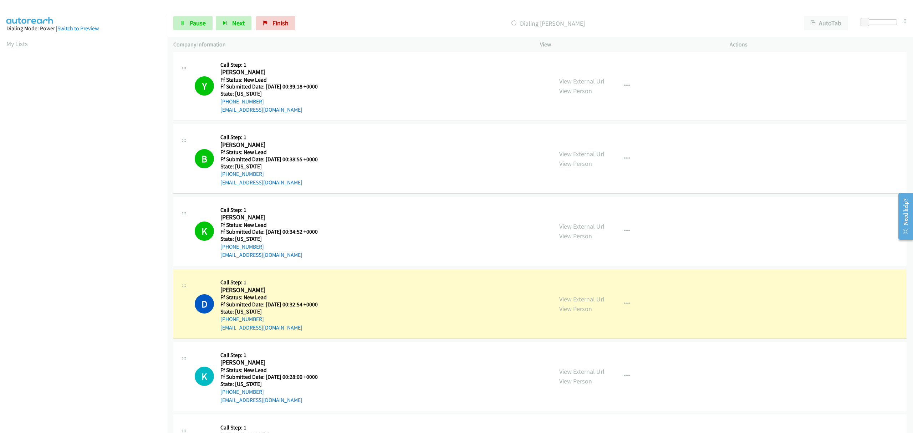
scroll to position [0, 0]
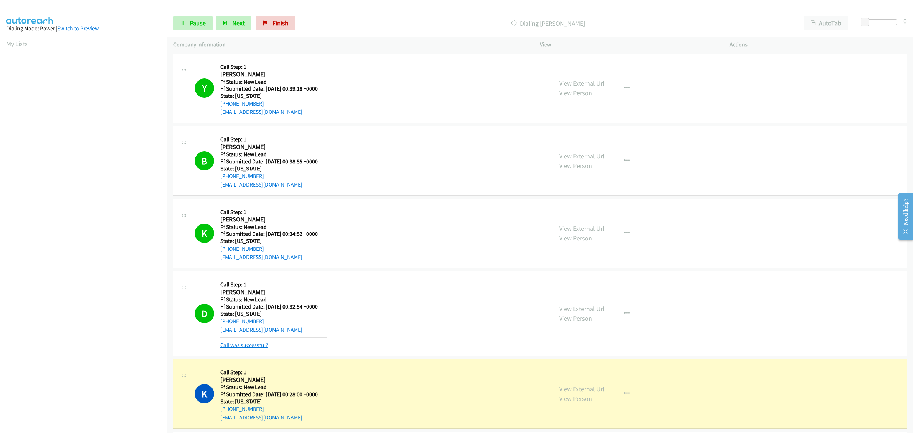
click at [257, 346] on link "Call was successful?" at bounding box center [244, 345] width 48 height 7
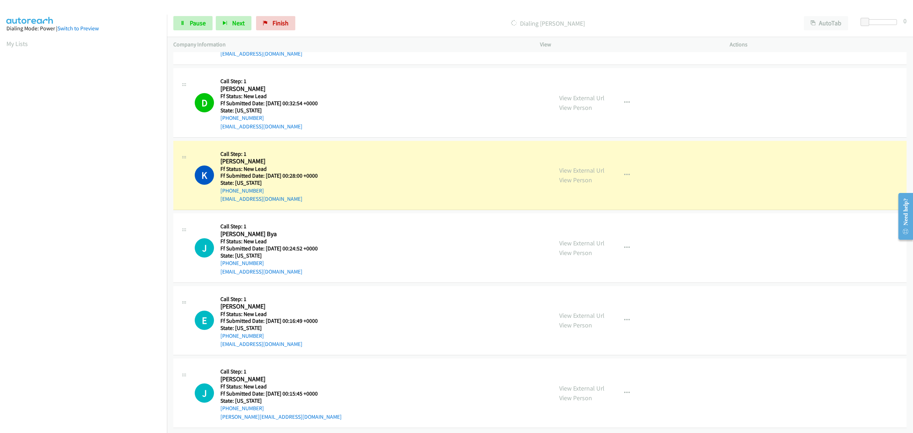
scroll to position [0, 1]
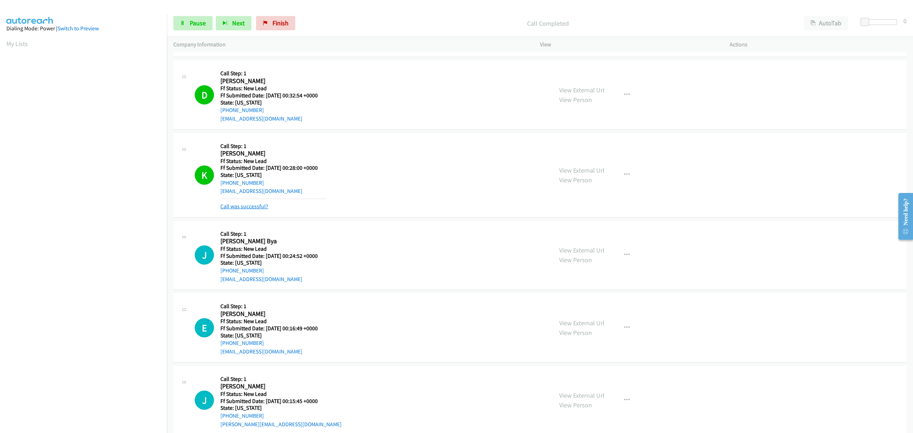
click at [240, 204] on link "Call was successful?" at bounding box center [244, 206] width 48 height 7
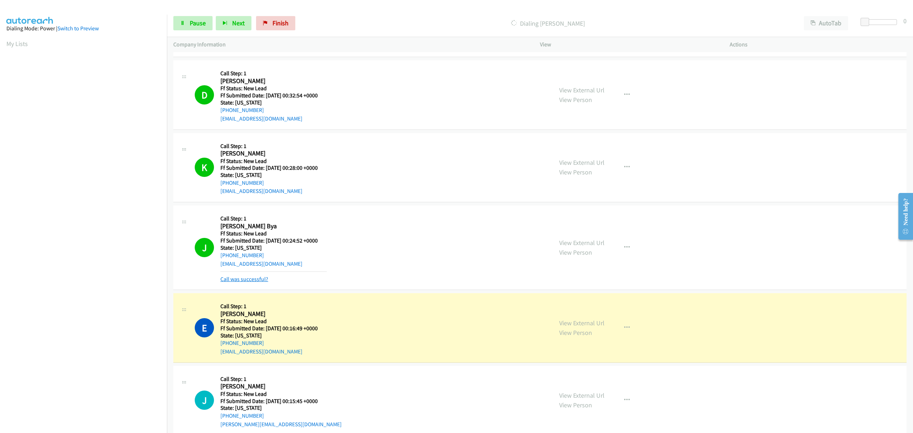
click at [247, 279] on link "Call was successful?" at bounding box center [244, 279] width 48 height 7
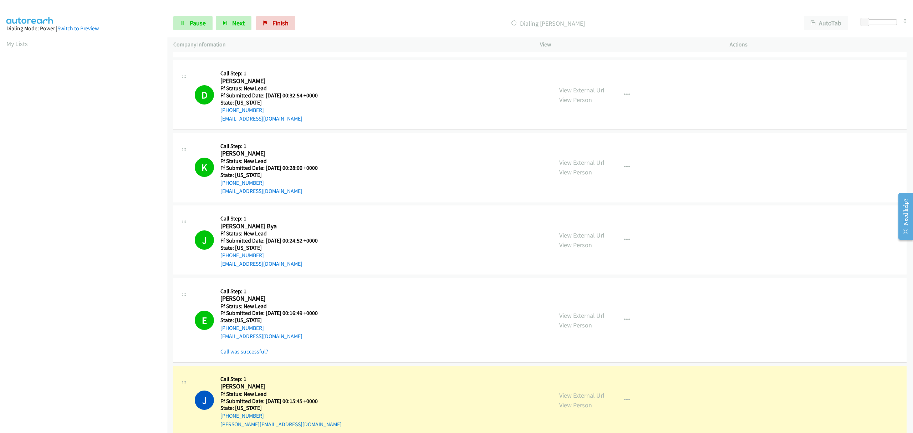
drag, startPoint x: 257, startPoint y: 349, endPoint x: 290, endPoint y: 343, distance: 33.8
click at [257, 349] on link "Call was successful?" at bounding box center [244, 351] width 48 height 7
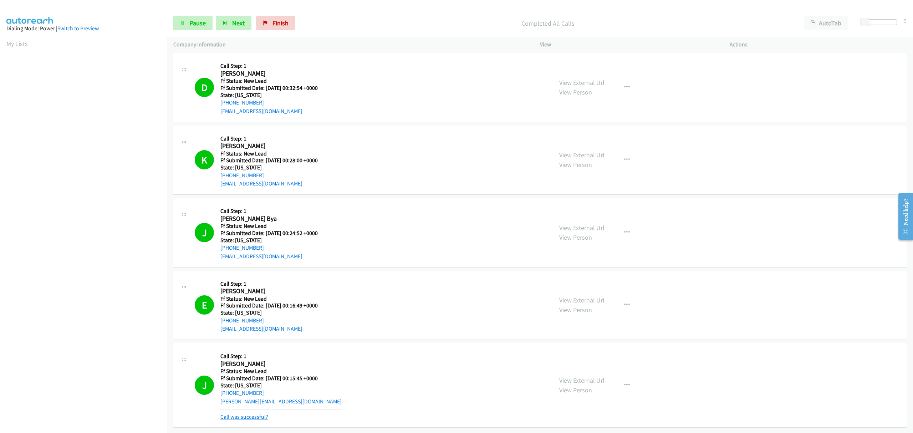
click at [258, 413] on link "Call was successful?" at bounding box center [244, 416] width 48 height 7
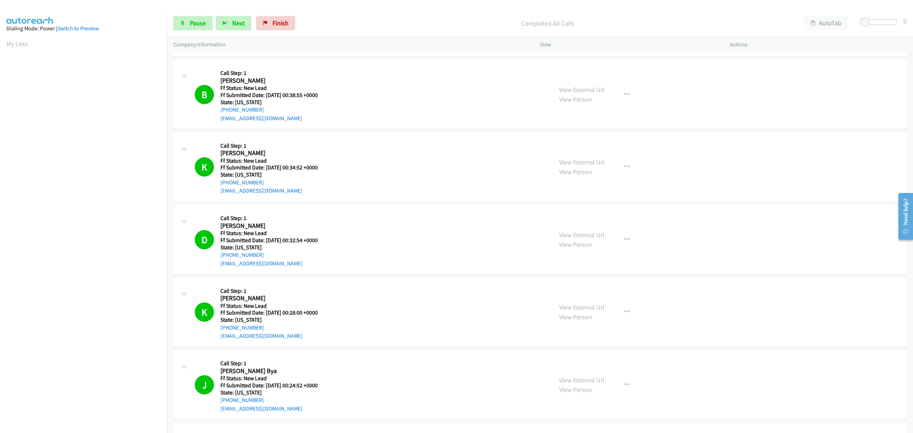
scroll to position [0, 0]
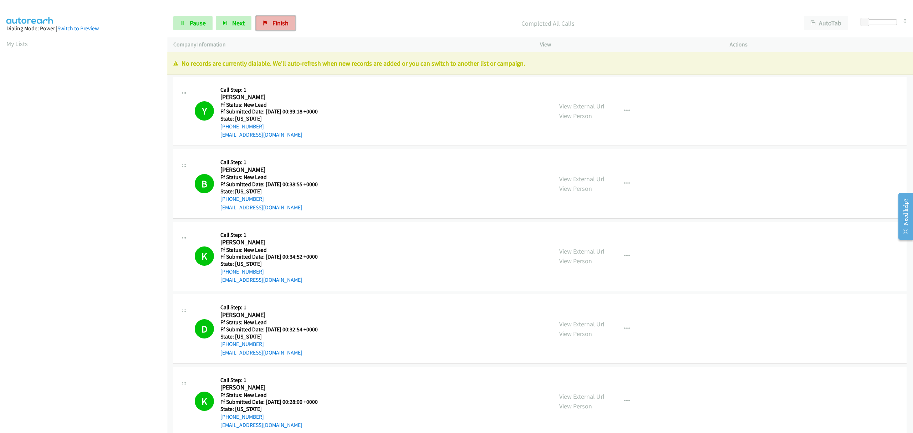
click at [274, 25] on span "Finish" at bounding box center [280, 23] width 16 height 8
